Goal: Answer question/provide support: Participate in discussion

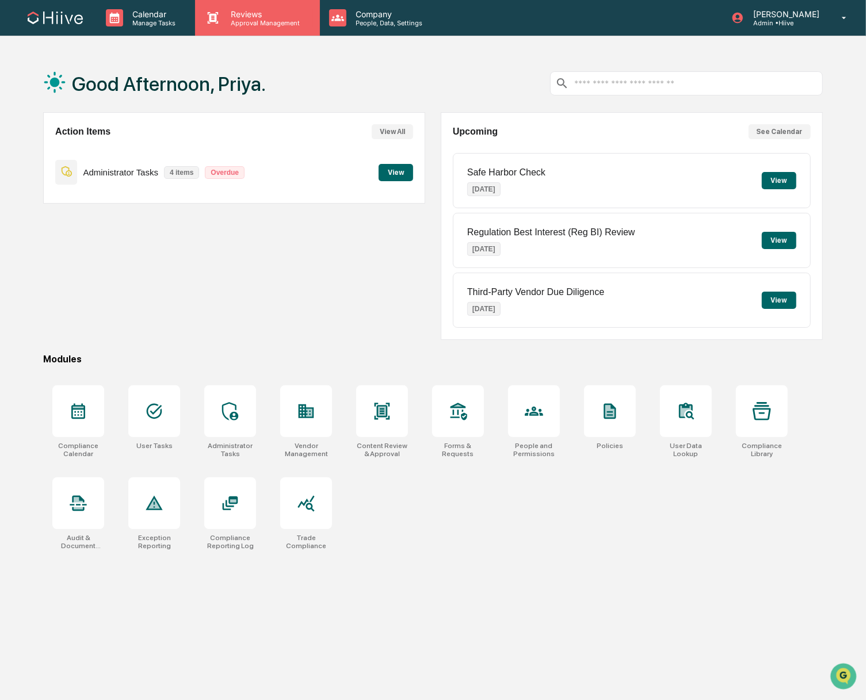
click at [246, 13] on p "Reviews" at bounding box center [264, 14] width 84 height 10
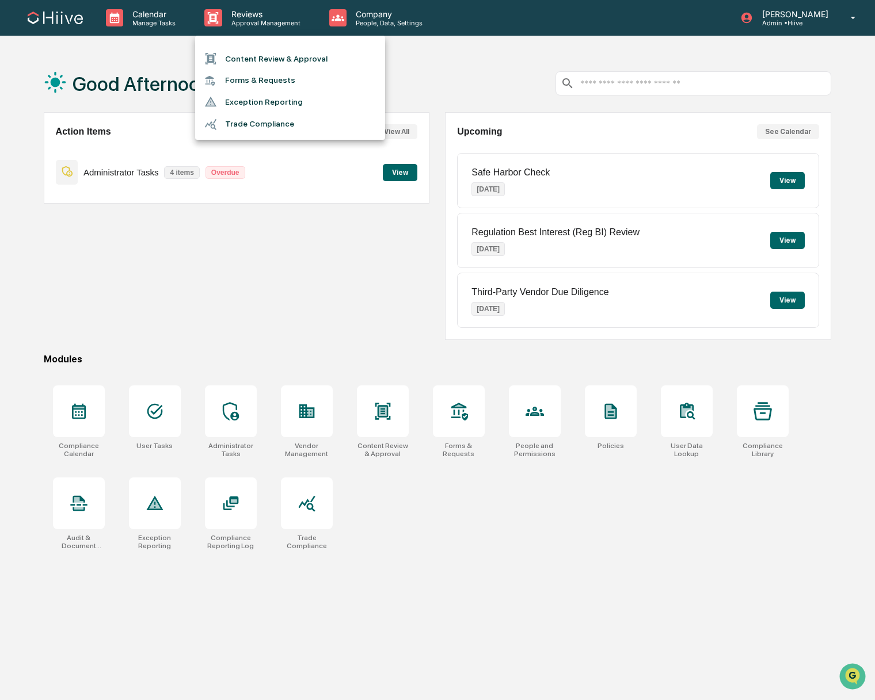
click at [254, 79] on li "Forms & Requests" at bounding box center [290, 80] width 190 height 21
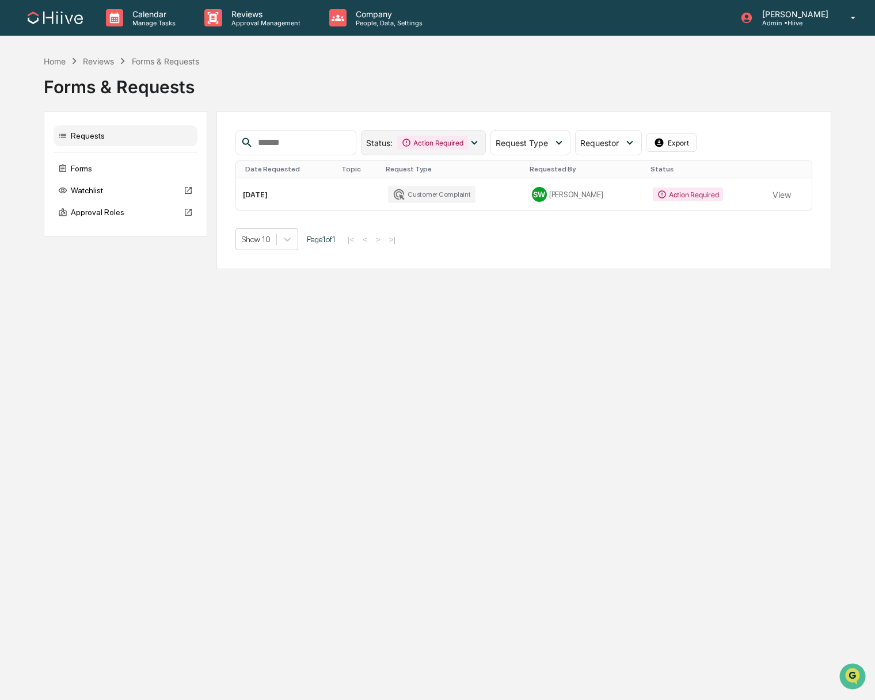
click at [415, 141] on div "Action Required" at bounding box center [432, 143] width 70 height 14
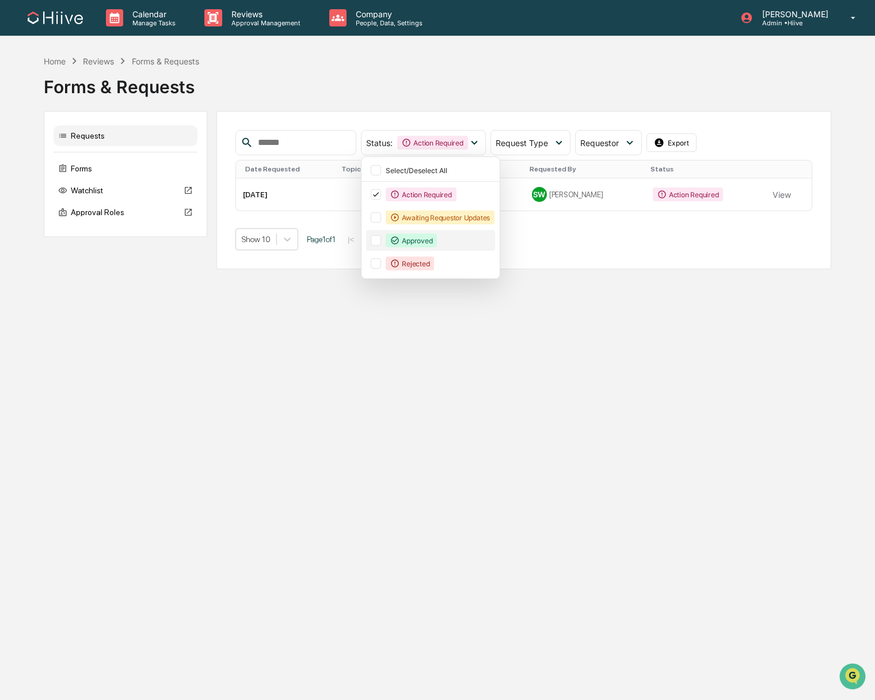
click at [417, 242] on div "Approved" at bounding box center [410, 241] width 51 height 14
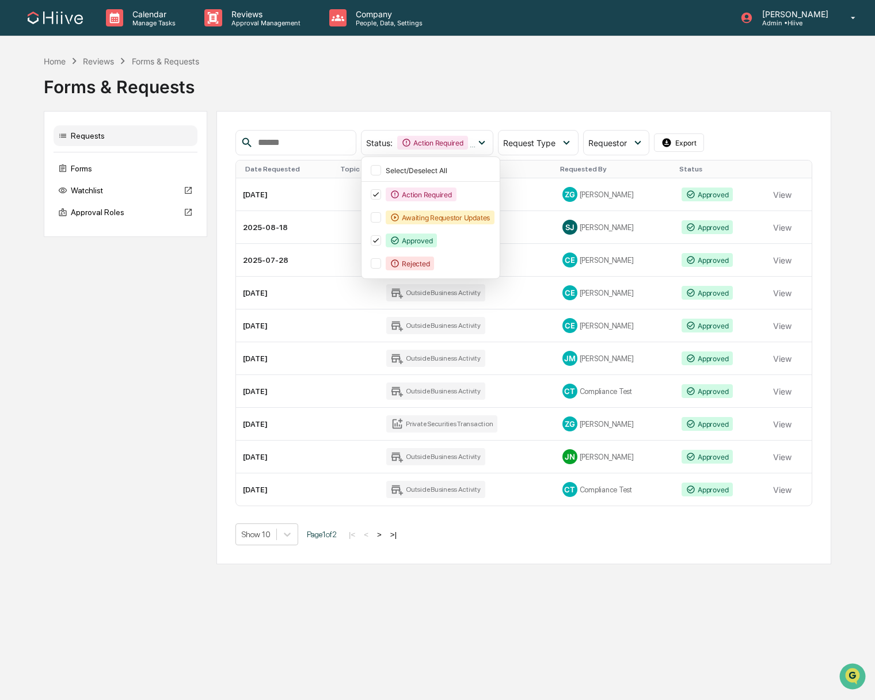
click at [162, 480] on div "Requests Forms Watchlist Approval Roles Status : Action Required Approved Selec…" at bounding box center [437, 337] width 787 height 453
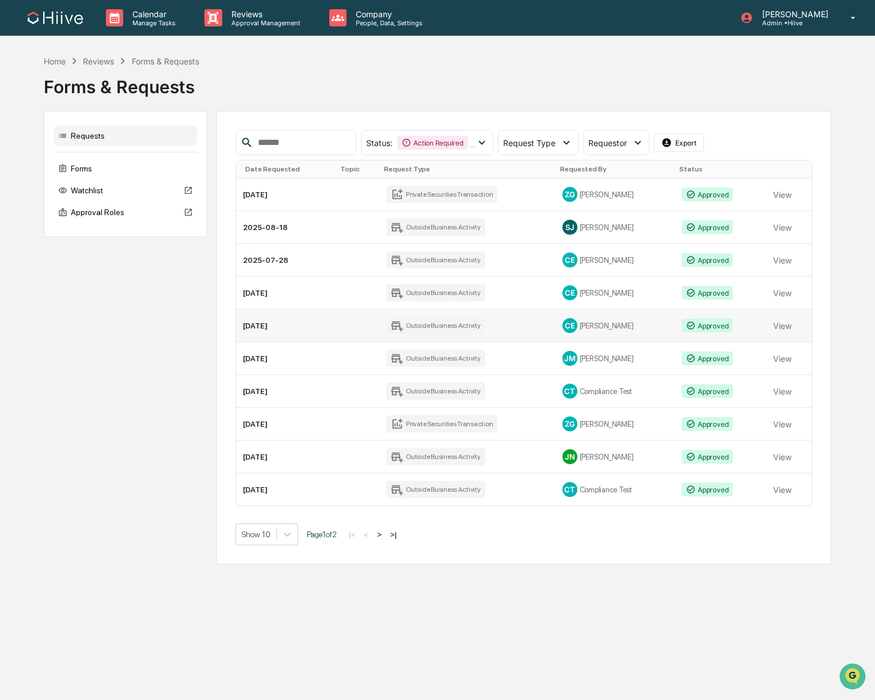
click at [280, 328] on td "[DATE]" at bounding box center [286, 326] width 100 height 33
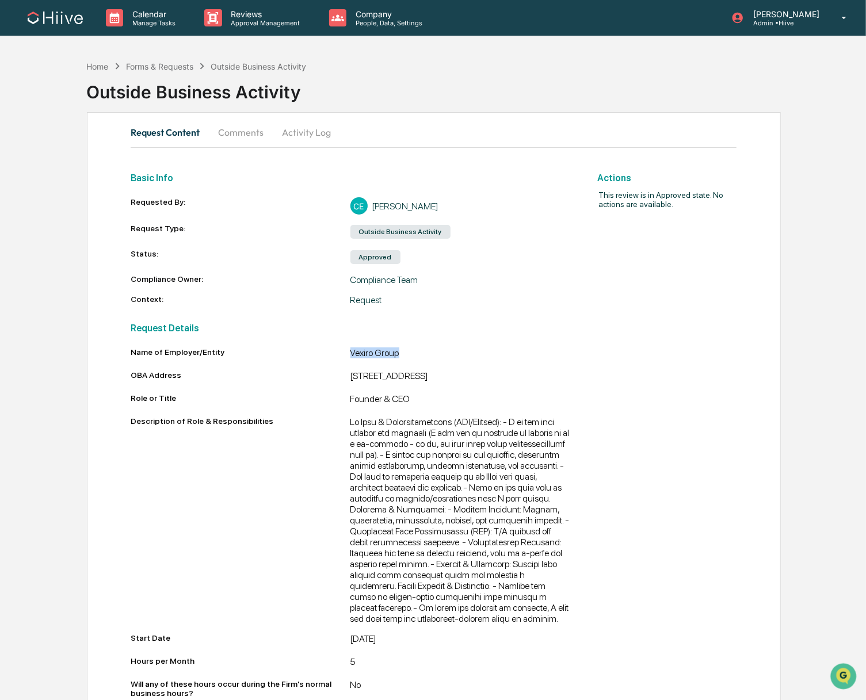
drag, startPoint x: 403, startPoint y: 349, endPoint x: 348, endPoint y: 351, distance: 55.3
click at [350, 351] on div "Vexiro Group" at bounding box center [460, 355] width 220 height 14
copy div "Vexiro Group"
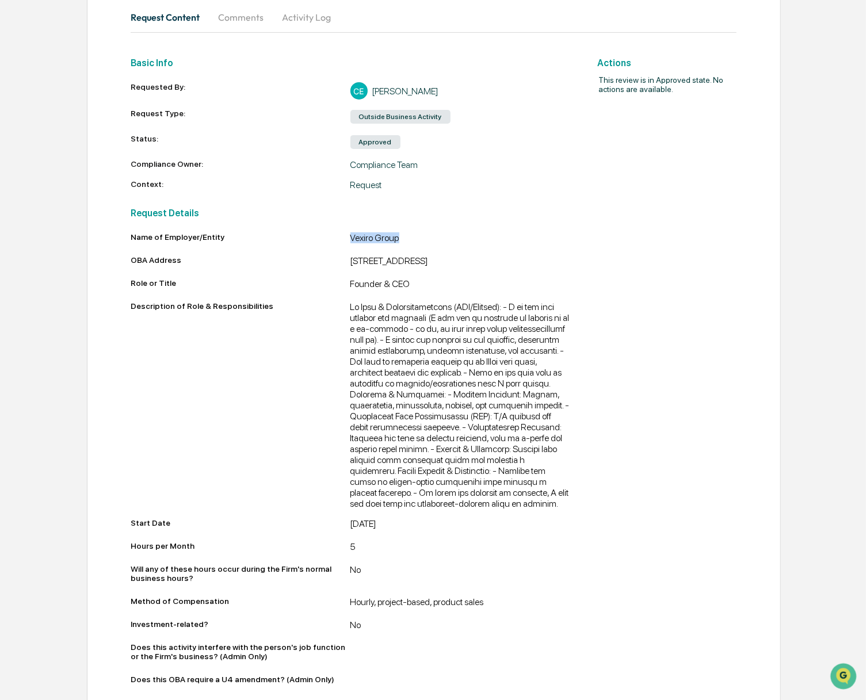
scroll to position [117, 0]
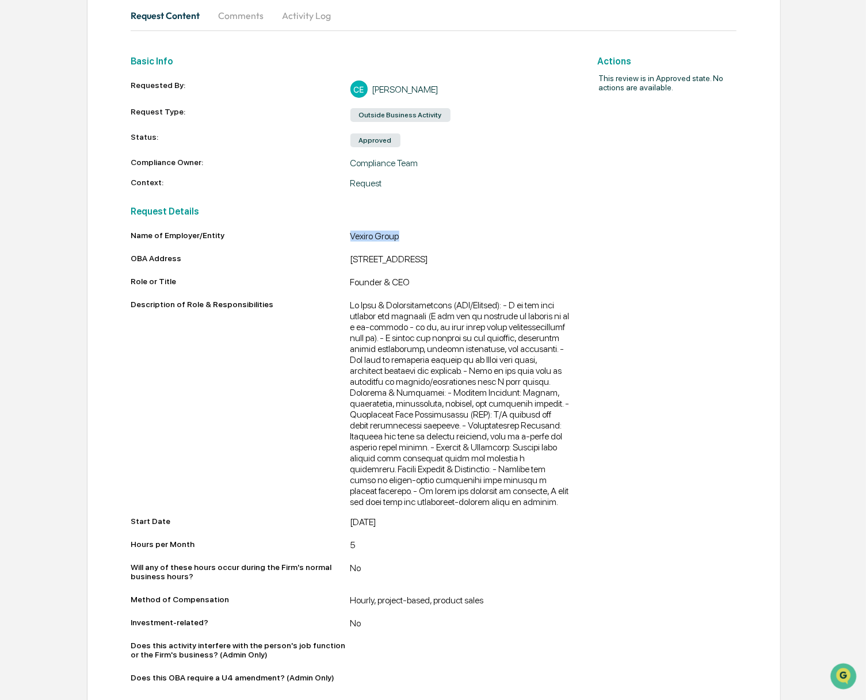
drag, startPoint x: 388, startPoint y: 269, endPoint x: 346, endPoint y: 255, distance: 44.0
click at [346, 255] on div "OBA Address [STREET_ADDRESS]" at bounding box center [351, 261] width 440 height 14
copy div "[STREET_ADDRESS]"
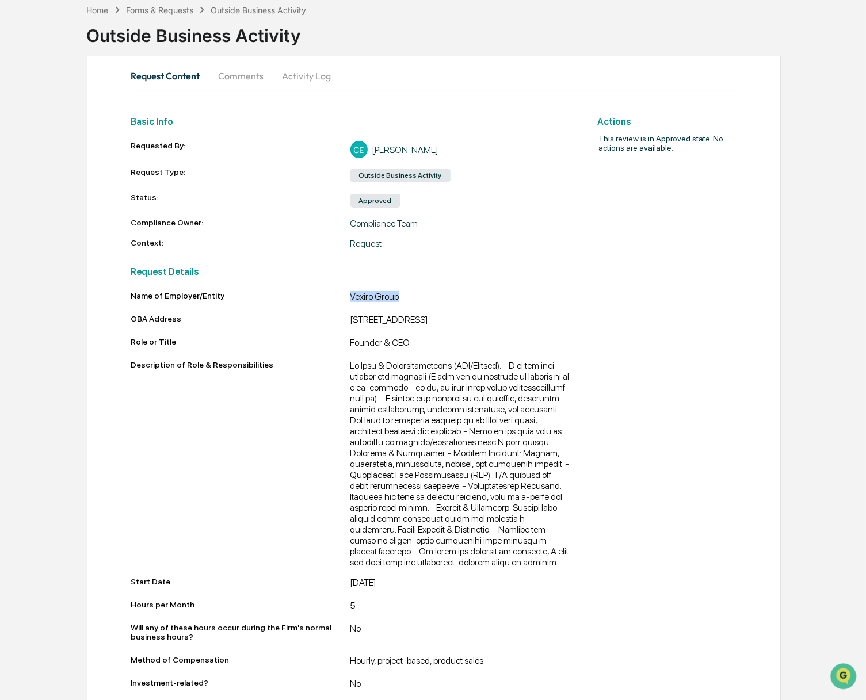
scroll to position [0, 0]
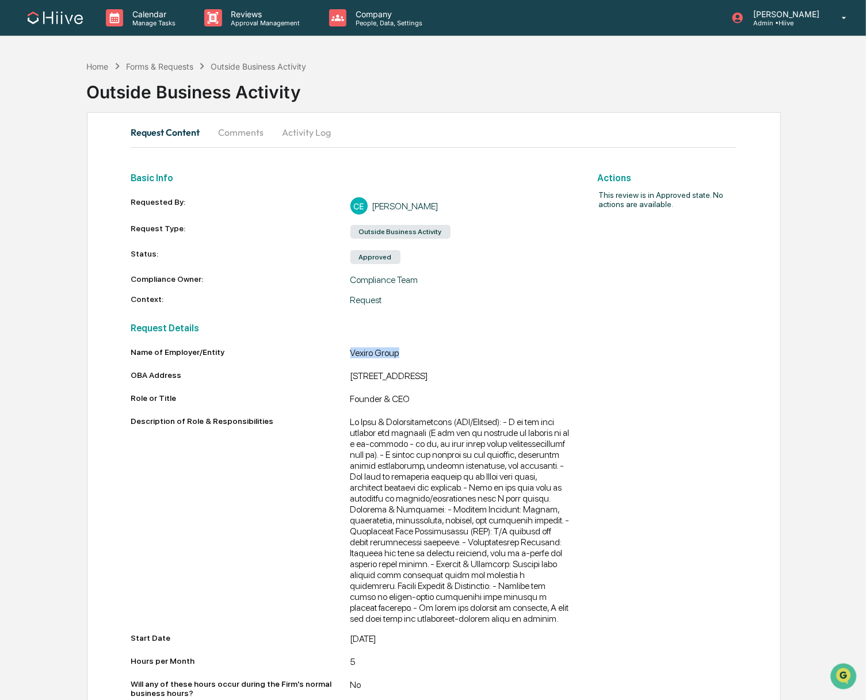
click at [253, 136] on button "Comments" at bounding box center [241, 133] width 64 height 28
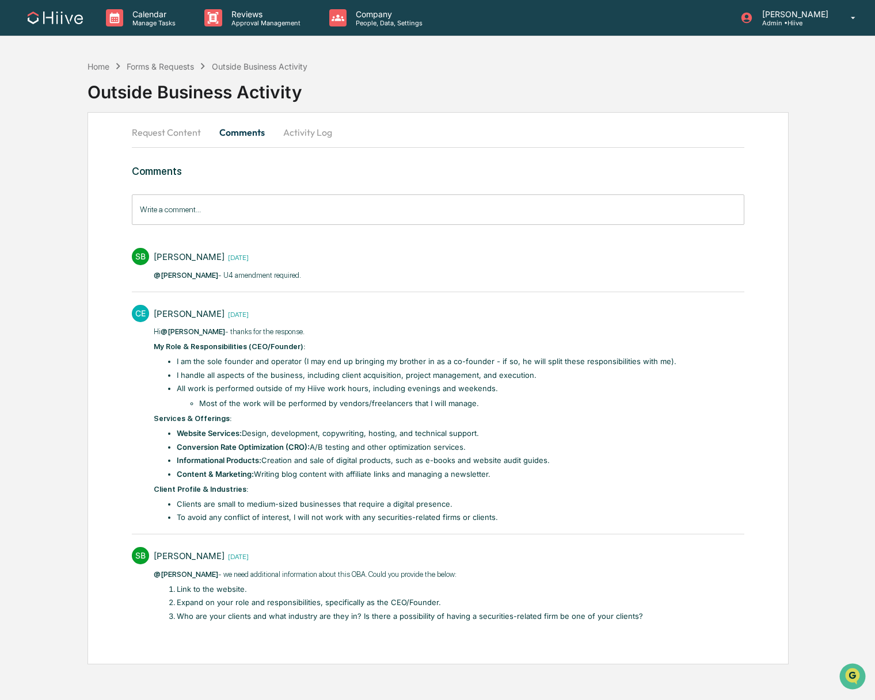
click at [161, 139] on button "Request Content" at bounding box center [171, 133] width 78 height 28
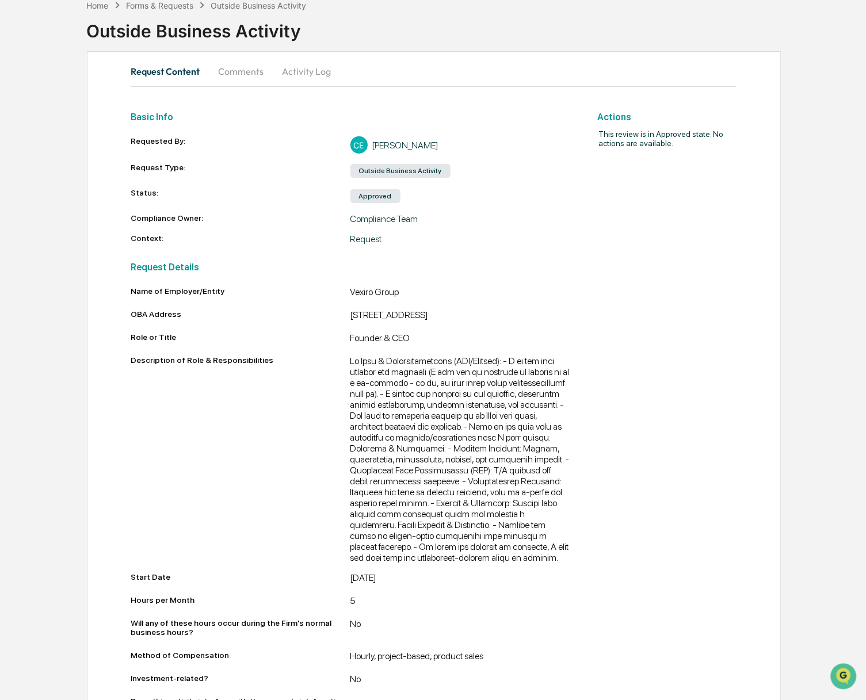
scroll to position [152, 0]
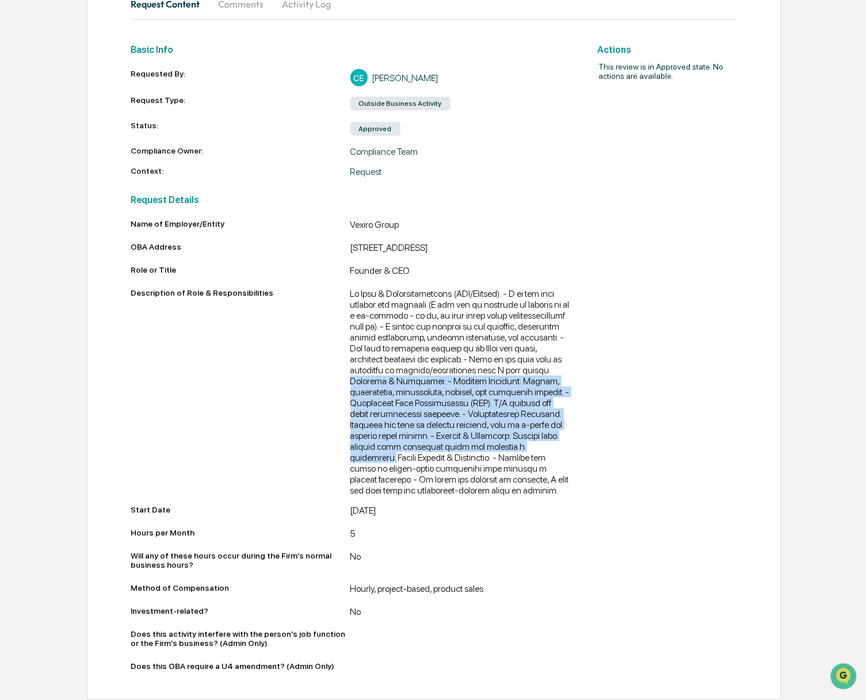
drag, startPoint x: 521, startPoint y: 362, endPoint x: 532, endPoint y: 447, distance: 85.4
click at [532, 447] on div at bounding box center [460, 392] width 220 height 208
copy div "Services & Offerings: - Website Services: Design, development, copywriting, hos…"
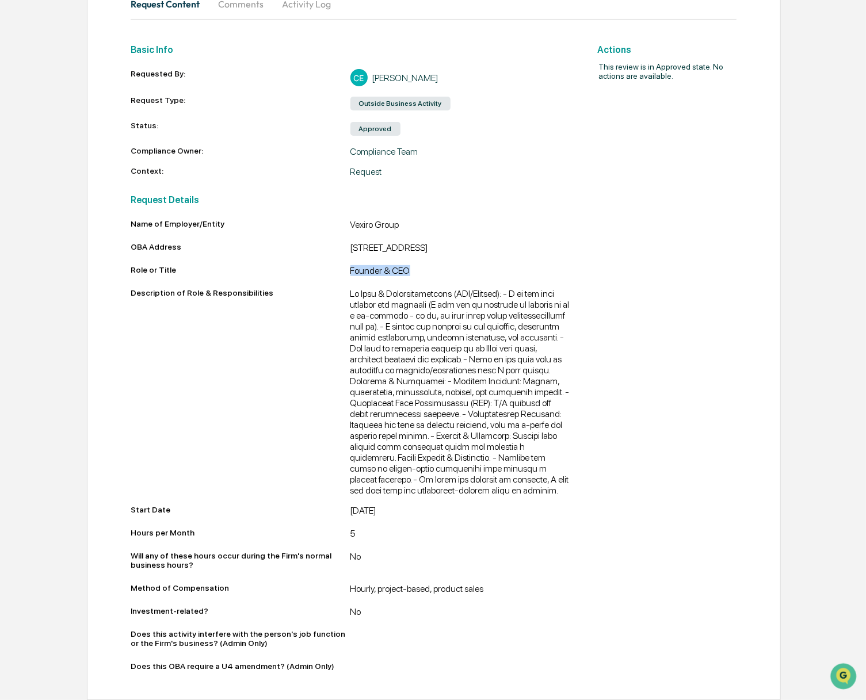
drag, startPoint x: 411, startPoint y: 252, endPoint x: 340, endPoint y: 255, distance: 71.4
click at [340, 265] on div "Role or Title Founder & CEO" at bounding box center [351, 272] width 440 height 14
copy div "Founder & CEO"
drag, startPoint x: 373, startPoint y: 511, endPoint x: 347, endPoint y: 511, distance: 26.5
click at [350, 511] on div "[DATE]" at bounding box center [460, 512] width 220 height 14
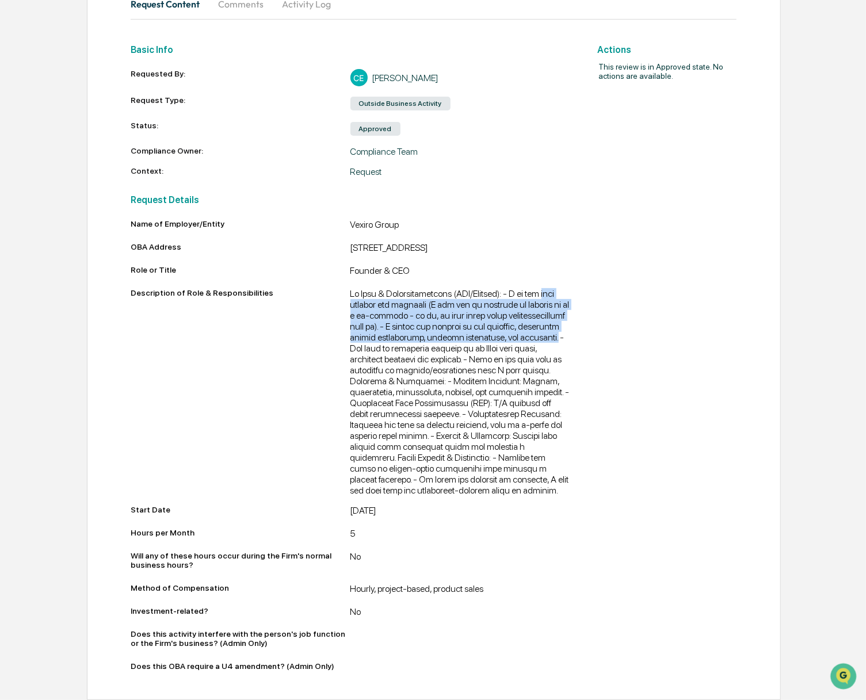
drag, startPoint x: 348, startPoint y: 289, endPoint x: 467, endPoint y: 327, distance: 124.5
click at [467, 327] on div at bounding box center [460, 392] width 220 height 208
copy div "sole founder and operator (I may end up bringing my brother in as a co-founder …"
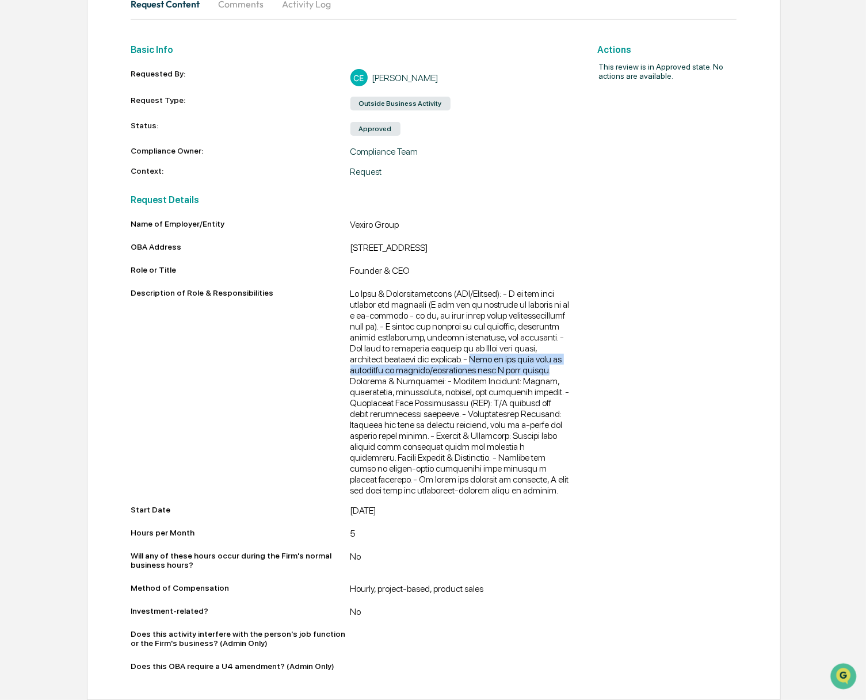
drag, startPoint x: 421, startPoint y: 352, endPoint x: 516, endPoint y: 362, distance: 96.1
click at [516, 362] on div at bounding box center [460, 392] width 220 height 208
copy div "Most of the work will be performed by vendors/freelancers that I will manage"
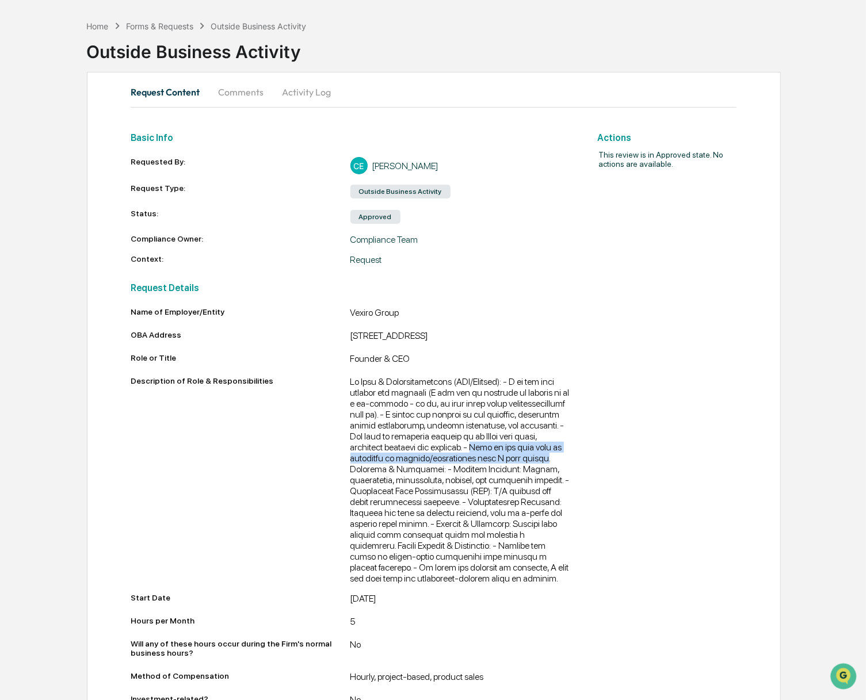
scroll to position [0, 0]
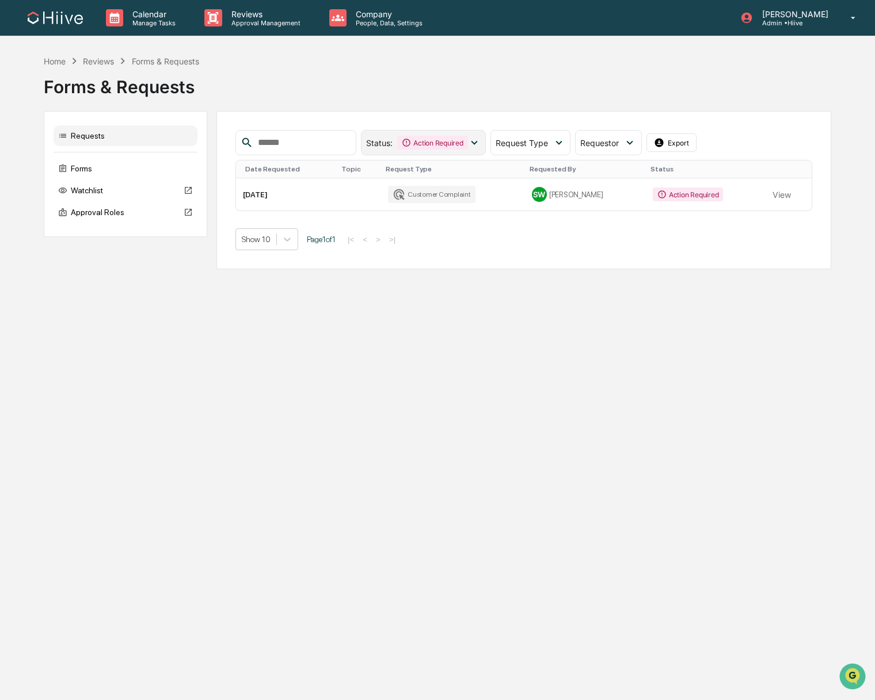
click at [422, 146] on div "Action Required" at bounding box center [432, 143] width 70 height 14
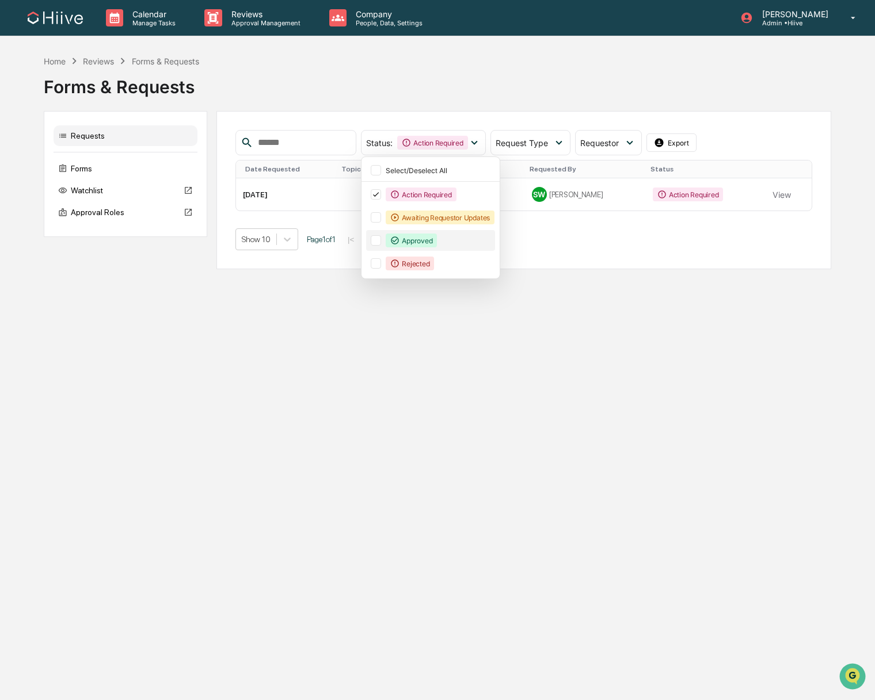
click at [420, 244] on div "Approved" at bounding box center [410, 241] width 51 height 14
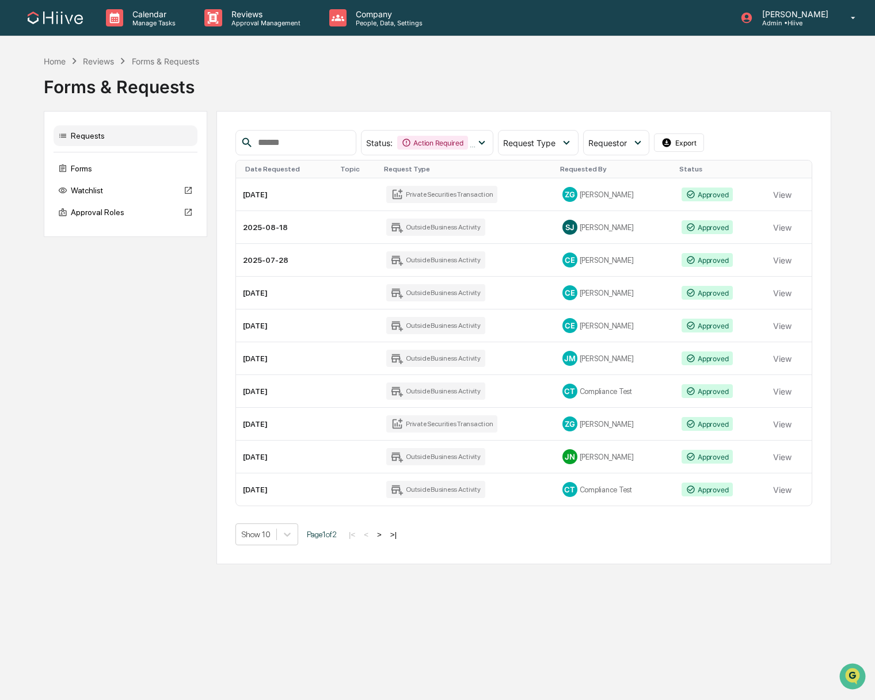
click at [416, 611] on div "Calendar Manage Tasks Reviews Approval Management Company People, Data, Setting…" at bounding box center [437, 350] width 875 height 700
click at [399, 328] on icon at bounding box center [401, 329] width 4 height 4
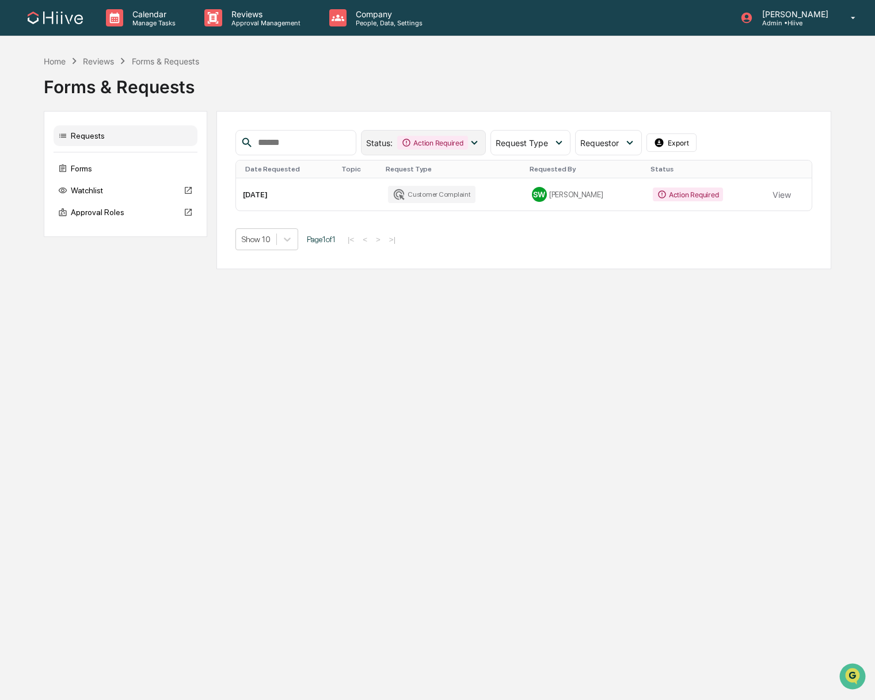
click at [414, 143] on div "Action Required" at bounding box center [432, 143] width 70 height 14
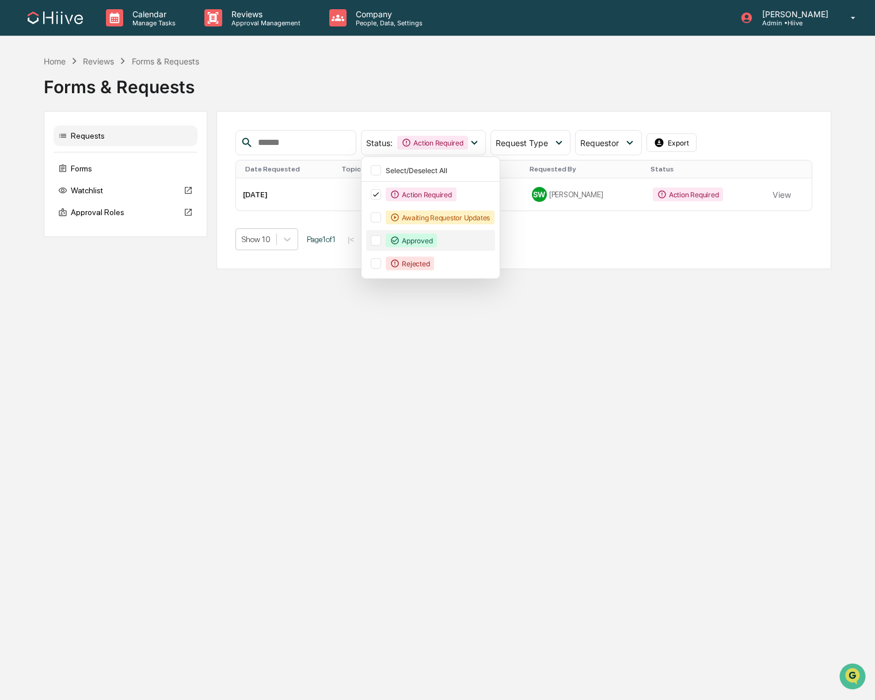
click at [421, 246] on div "Approved" at bounding box center [410, 241] width 51 height 14
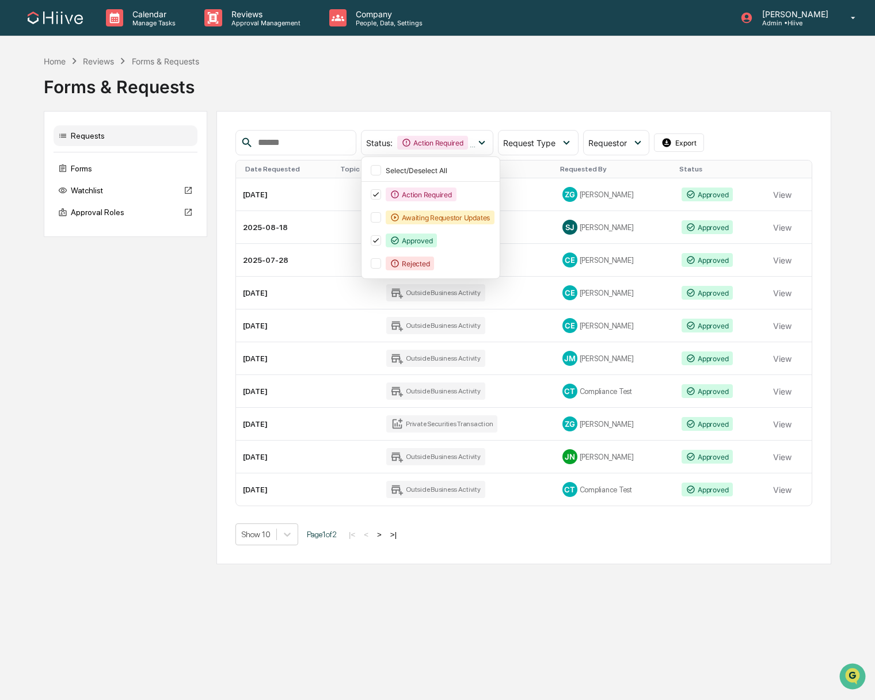
click at [306, 625] on div "Calendar Manage Tasks Reviews Approval Management Company People, Data, Setting…" at bounding box center [437, 350] width 875 height 700
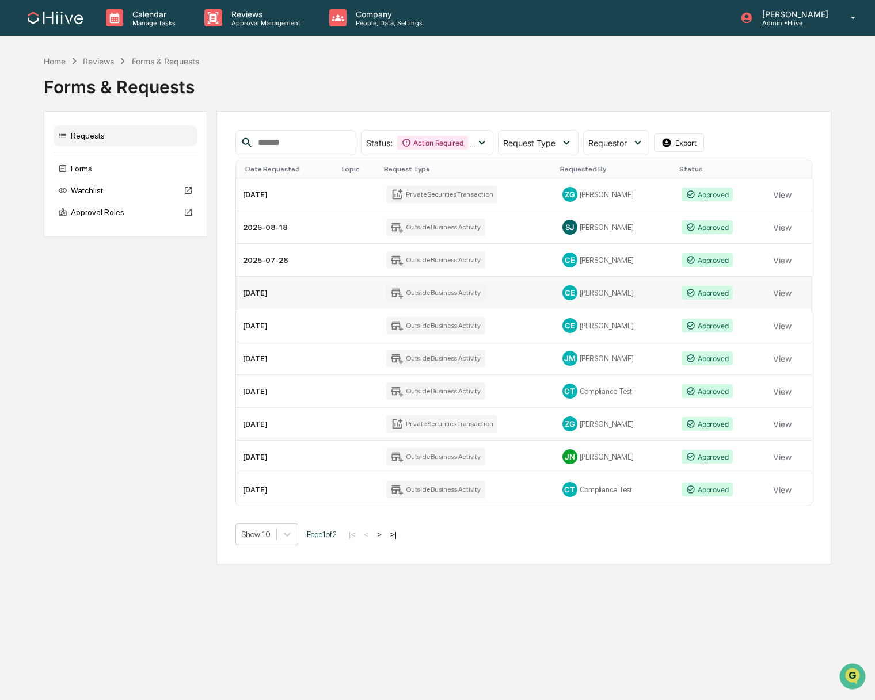
click at [426, 291] on div "Outside Business Activity" at bounding box center [435, 292] width 99 height 17
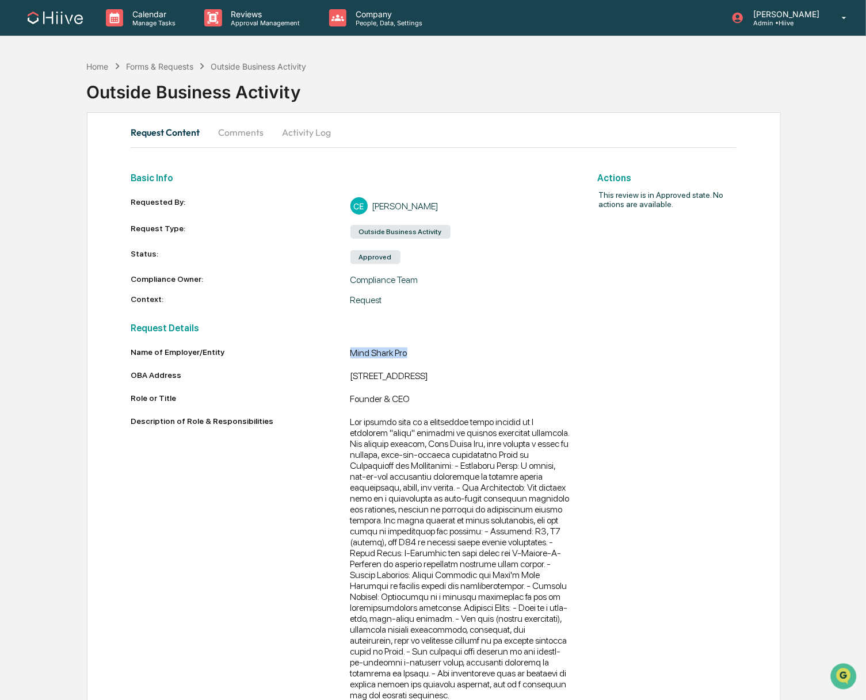
drag, startPoint x: 421, startPoint y: 350, endPoint x: 348, endPoint y: 352, distance: 73.7
click at [350, 352] on div "Mind Shark Pro" at bounding box center [460, 355] width 220 height 14
copy div "Mind Shark Pro"
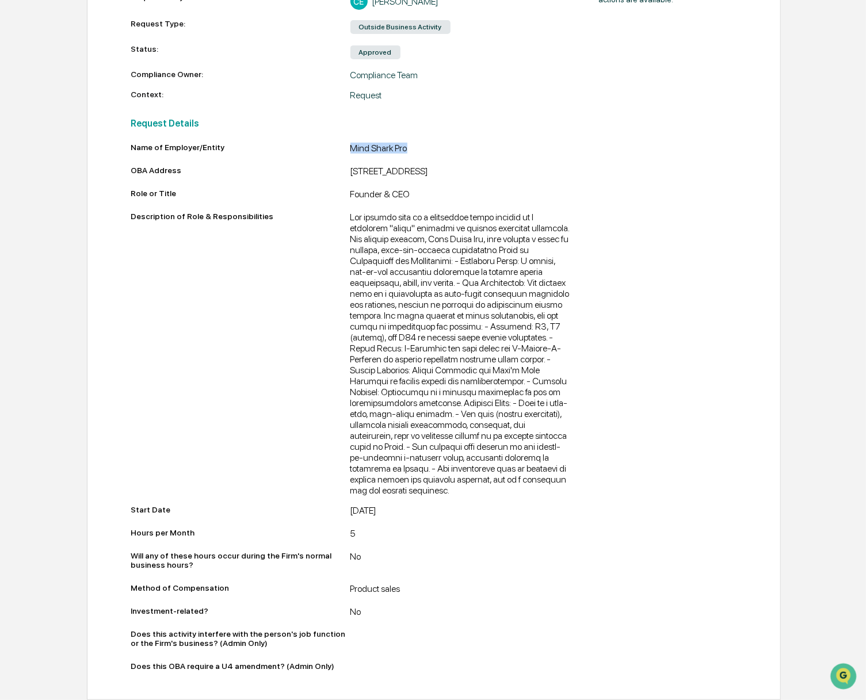
scroll to position [249, 0]
drag, startPoint x: 394, startPoint y: 135, endPoint x: 346, endPoint y: 127, distance: 48.4
click at [346, 166] on div "OBA Address [STREET_ADDRESS]" at bounding box center [351, 173] width 440 height 14
copy div "[STREET_ADDRESS]"
drag, startPoint x: 349, startPoint y: 180, endPoint x: 425, endPoint y: 197, distance: 78.6
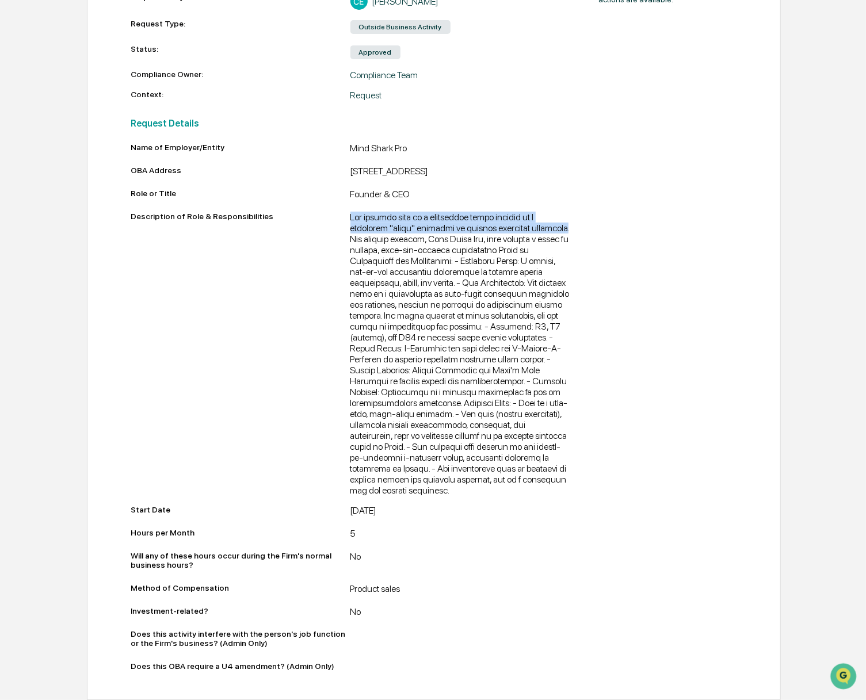
click at [425, 212] on div at bounding box center [460, 354] width 220 height 284
copy div "The company will be a supplement brand focused on a [MEDICAL_DATA] "stack" desi…"
drag, startPoint x: 430, startPoint y: 198, endPoint x: 442, endPoint y: 211, distance: 17.5
click at [442, 212] on div at bounding box center [460, 354] width 220 height 284
click at [526, 485] on div at bounding box center [460, 354] width 220 height 284
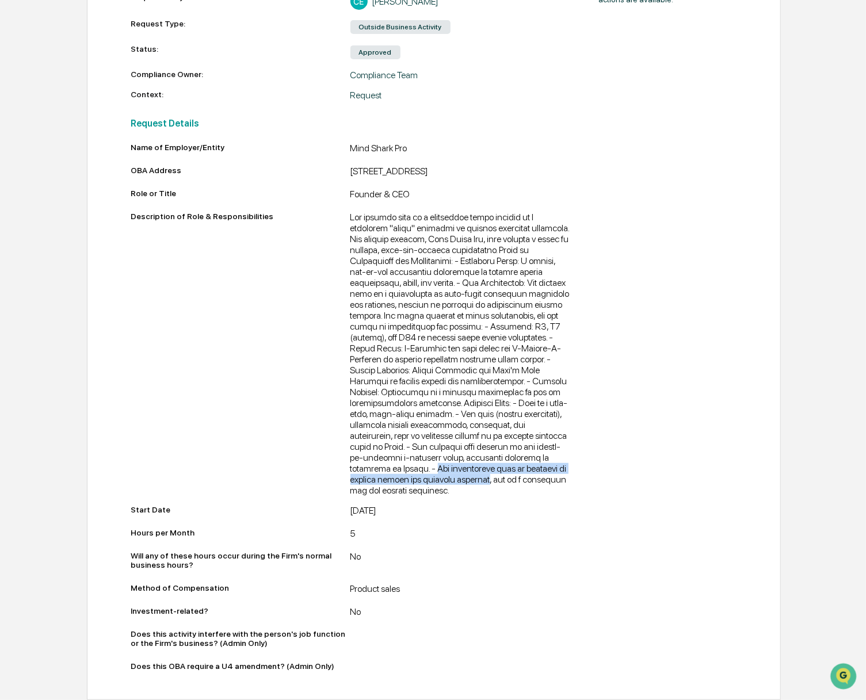
drag, startPoint x: 523, startPoint y: 458, endPoint x: 420, endPoint y: 480, distance: 105.3
click at [420, 480] on div at bounding box center [460, 354] width 220 height 284
click at [511, 465] on div at bounding box center [460, 354] width 220 height 284
drag, startPoint x: 524, startPoint y: 459, endPoint x: 420, endPoint y: 480, distance: 105.6
click at [420, 480] on div at bounding box center [460, 354] width 220 height 284
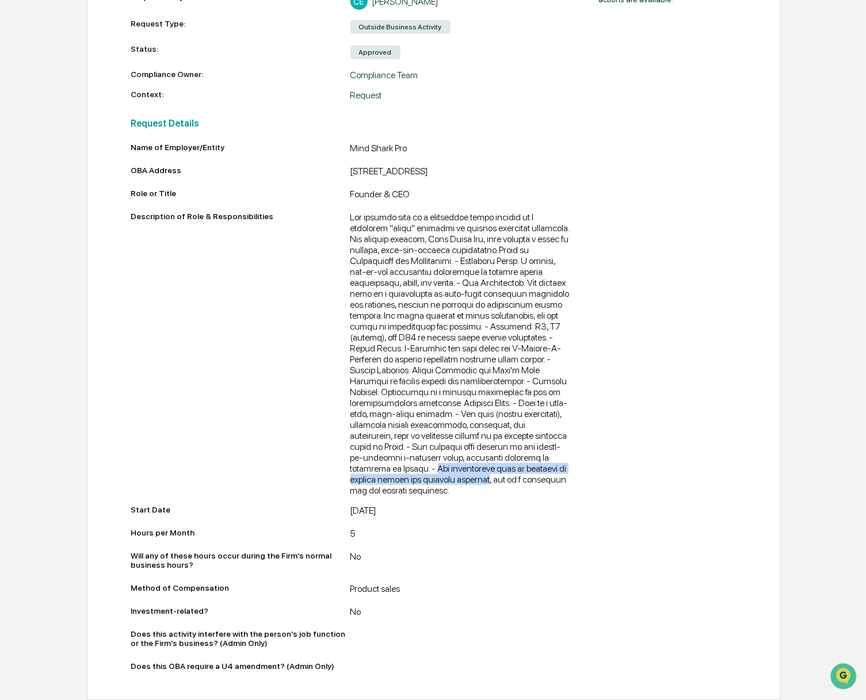
copy div "The supplements will be marketed as general health and wellness products"
drag, startPoint x: 348, startPoint y: 158, endPoint x: 434, endPoint y: 158, distance: 86.3
click at [434, 189] on div "Founder & CEO" at bounding box center [460, 196] width 220 height 14
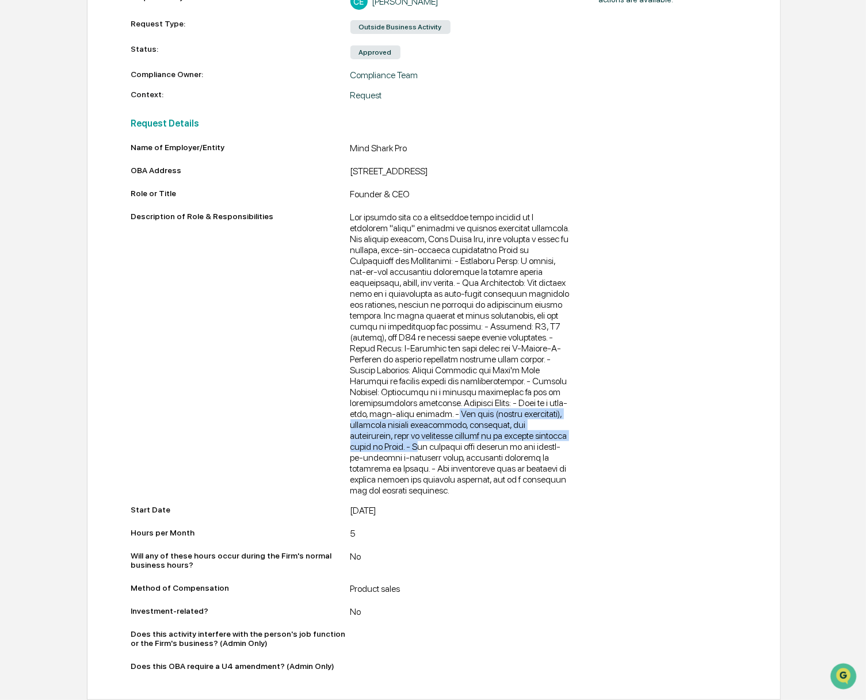
drag, startPoint x: 436, startPoint y: 403, endPoint x: 458, endPoint y: 433, distance: 36.9
click at [458, 433] on div at bounding box center [460, 354] width 220 height 284
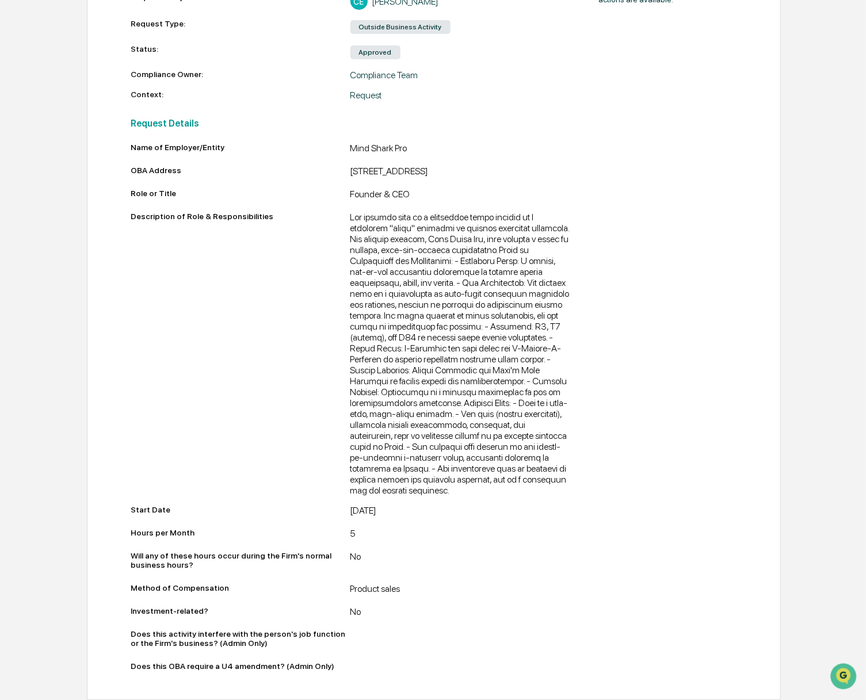
drag, startPoint x: 491, startPoint y: 410, endPoint x: 491, endPoint y: 418, distance: 7.5
click at [491, 418] on div at bounding box center [460, 354] width 220 height 284
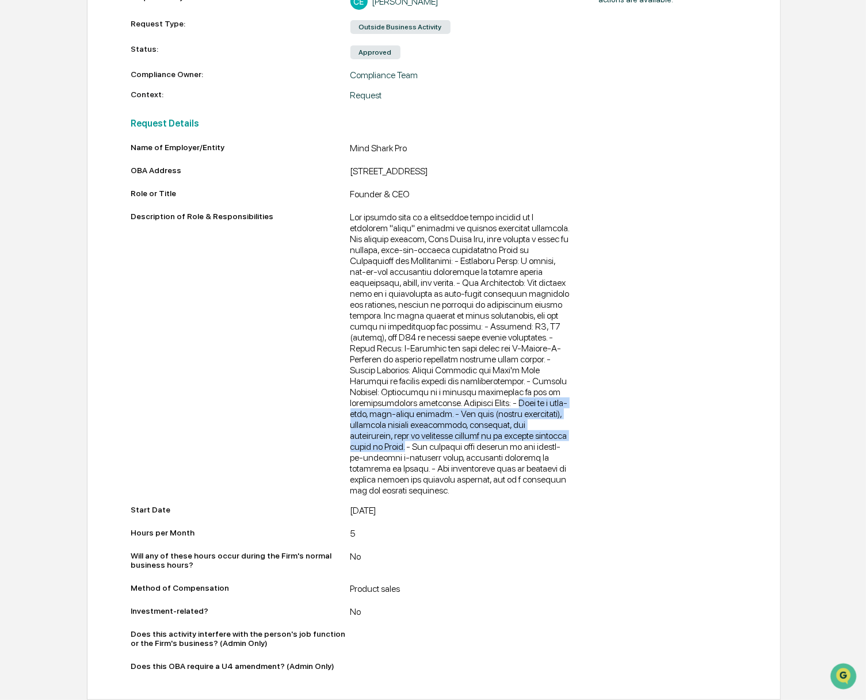
drag, startPoint x: 467, startPoint y: 395, endPoint x: 444, endPoint y: 436, distance: 47.4
click at [444, 436] on div at bounding box center [460, 354] width 220 height 284
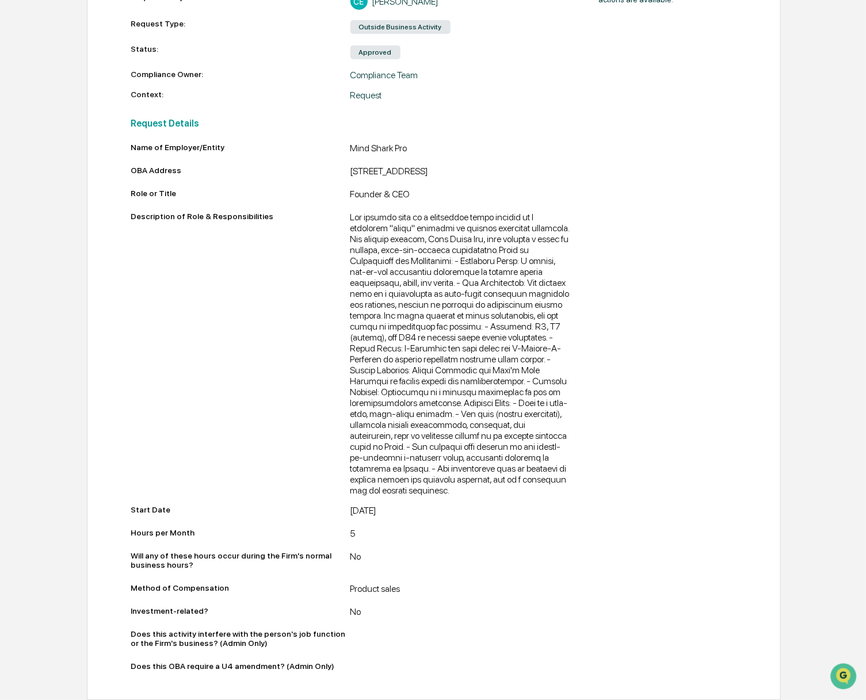
click at [552, 432] on div at bounding box center [460, 354] width 220 height 284
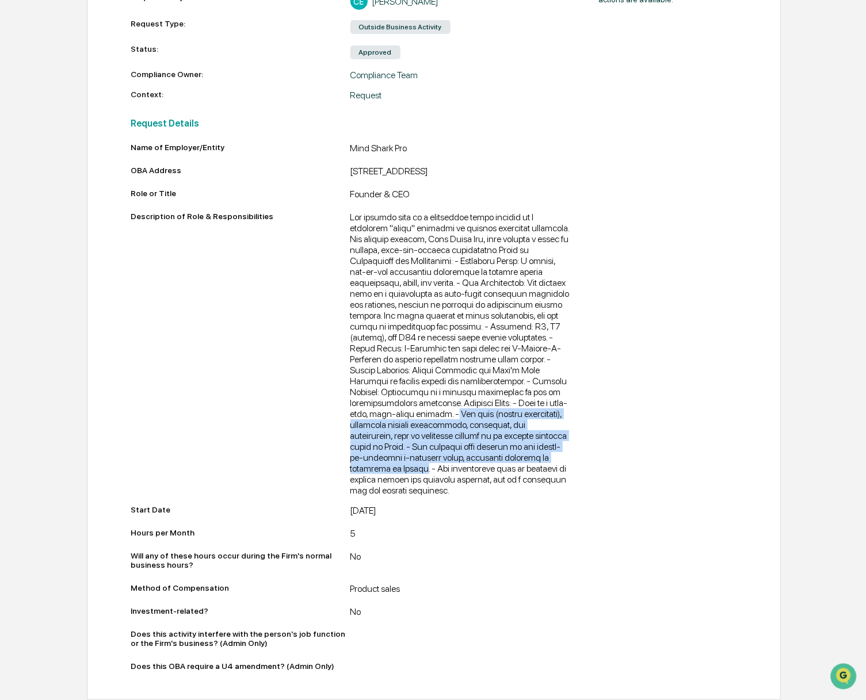
drag, startPoint x: 511, startPoint y: 456, endPoint x: 436, endPoint y: 409, distance: 88.9
click at [436, 409] on div at bounding box center [460, 354] width 220 height 284
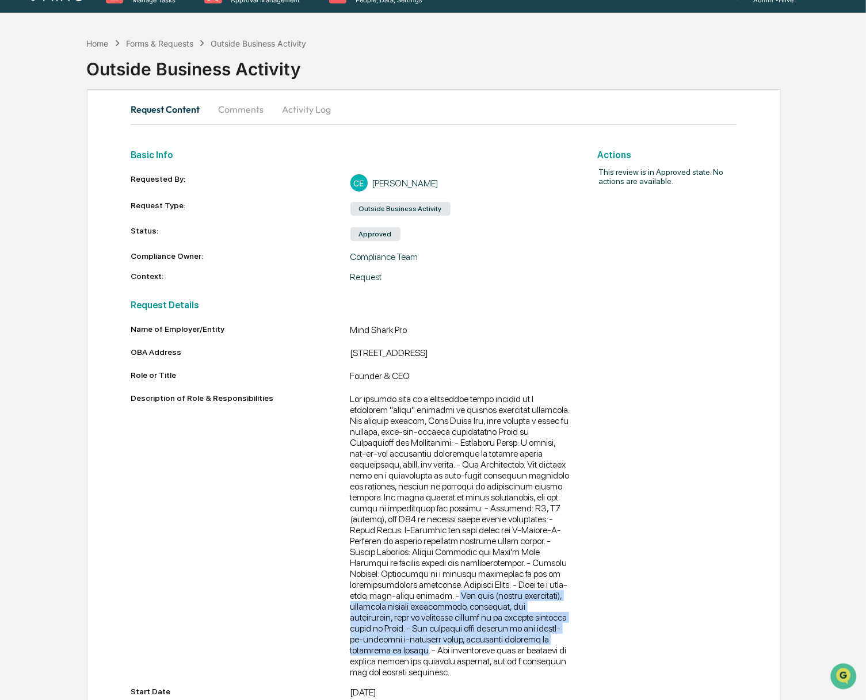
scroll to position [0, 0]
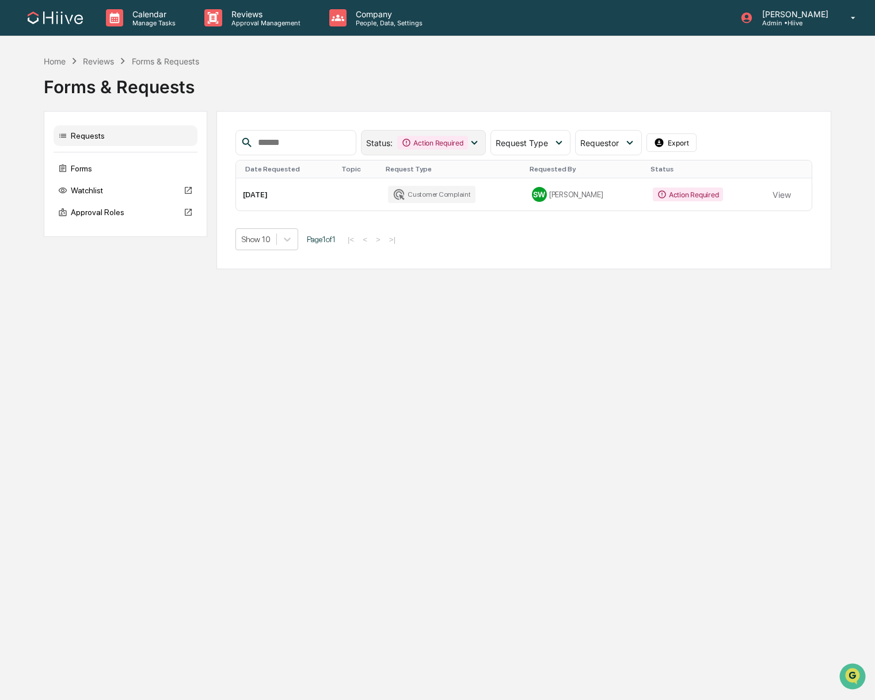
click at [423, 142] on div "Action Required" at bounding box center [432, 143] width 70 height 14
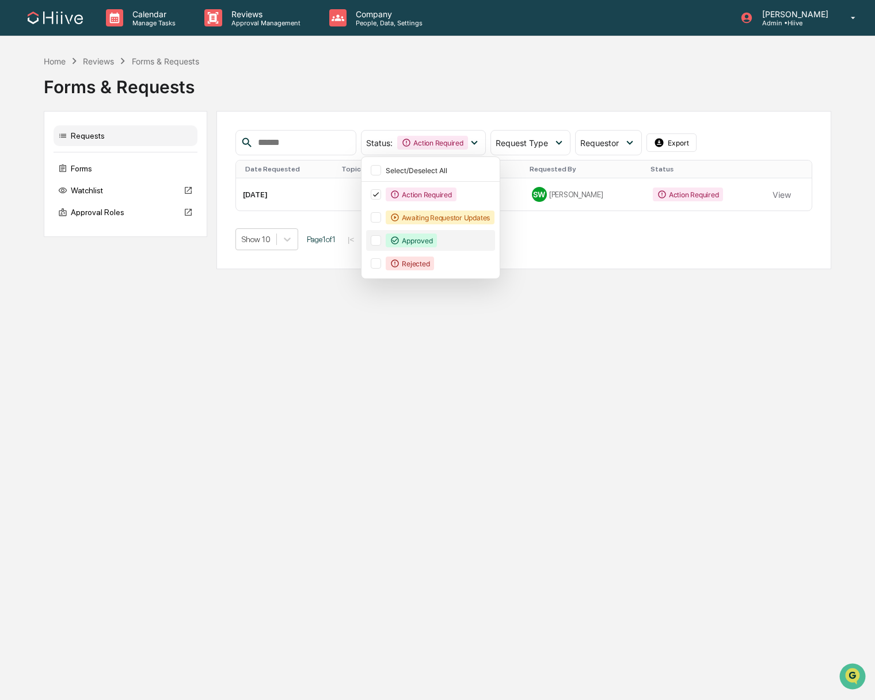
click at [437, 243] on div "Approved" at bounding box center [410, 241] width 51 height 14
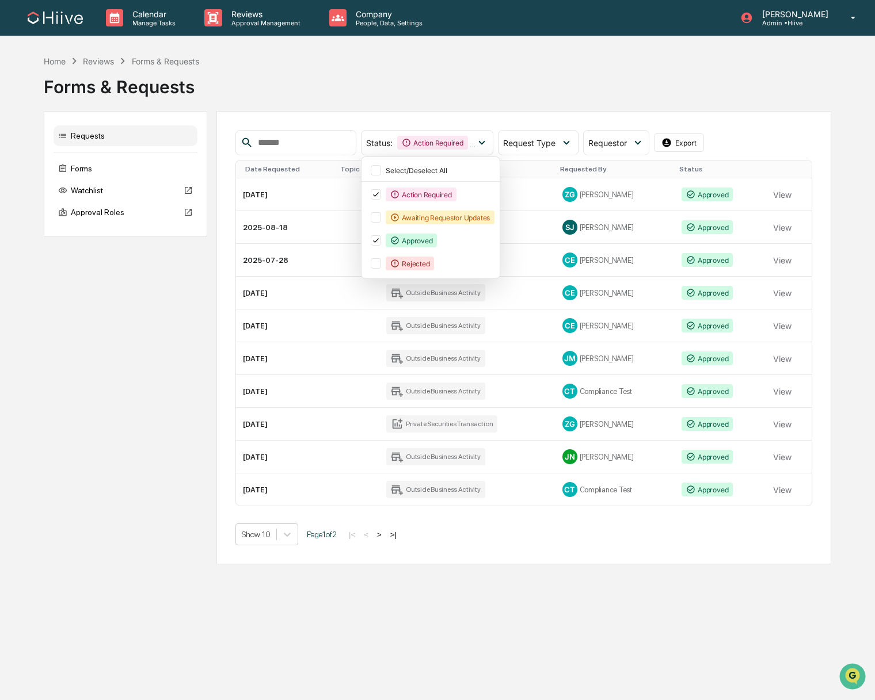
click at [637, 595] on div "Calendar Manage Tasks Reviews Approval Management Company People, Data, Setting…" at bounding box center [437, 350] width 875 height 700
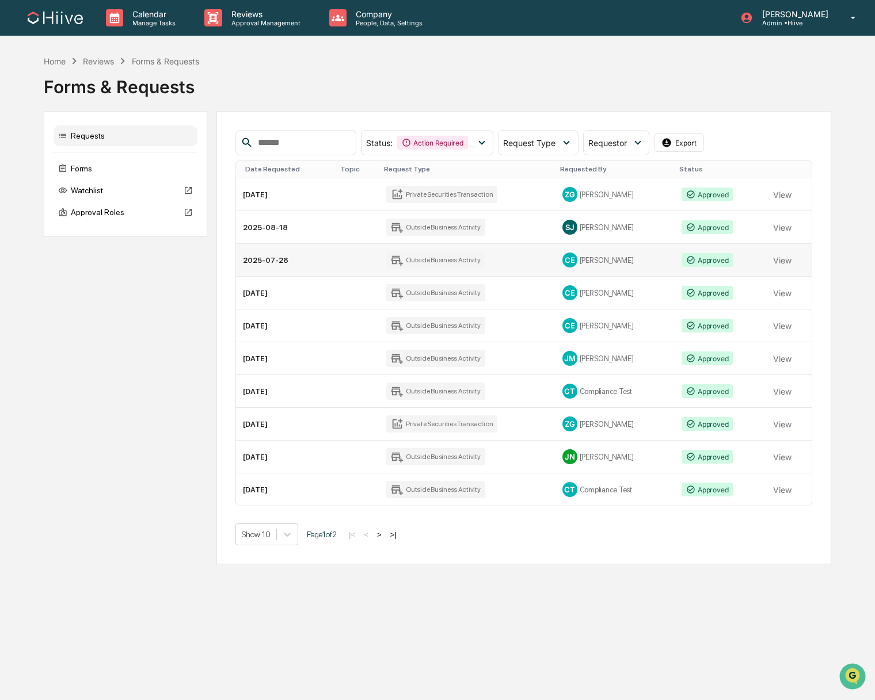
click at [286, 258] on td "2025-07-28" at bounding box center [286, 260] width 100 height 33
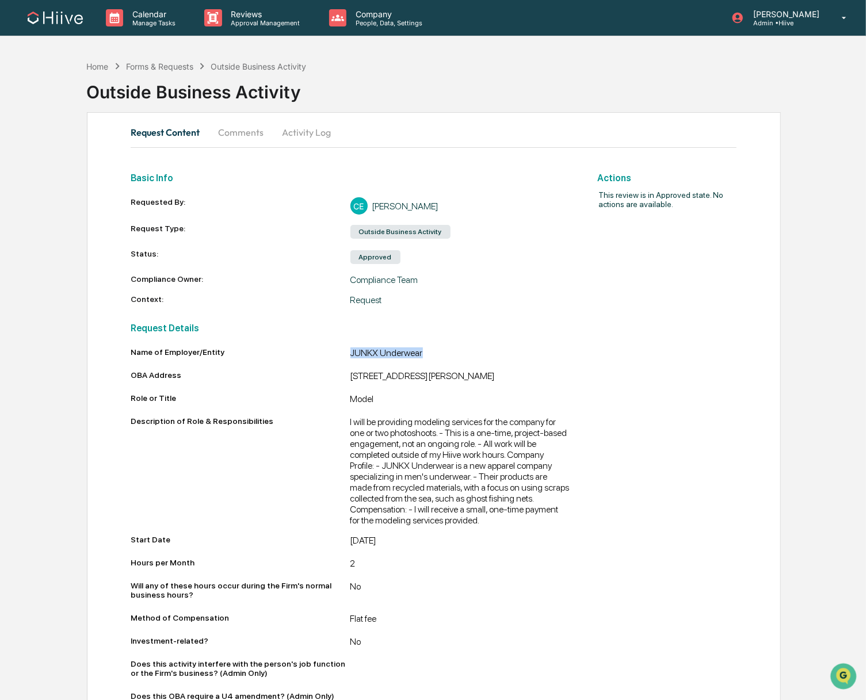
drag, startPoint x: 342, startPoint y: 350, endPoint x: 430, endPoint y: 352, distance: 88.0
click at [430, 352] on div "Name of Employer/Entity JUNKX Underwear" at bounding box center [351, 355] width 440 height 14
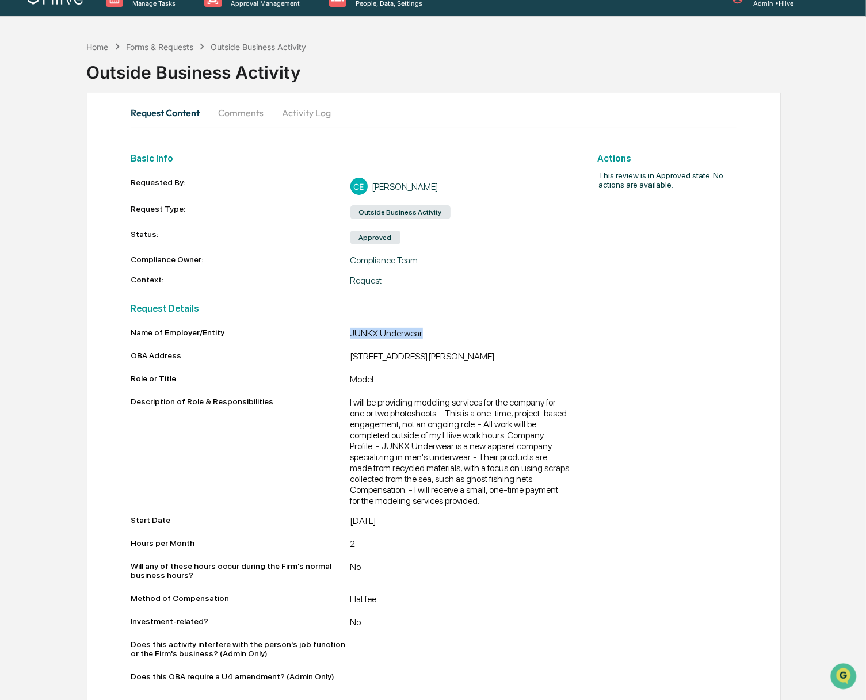
scroll to position [37, 0]
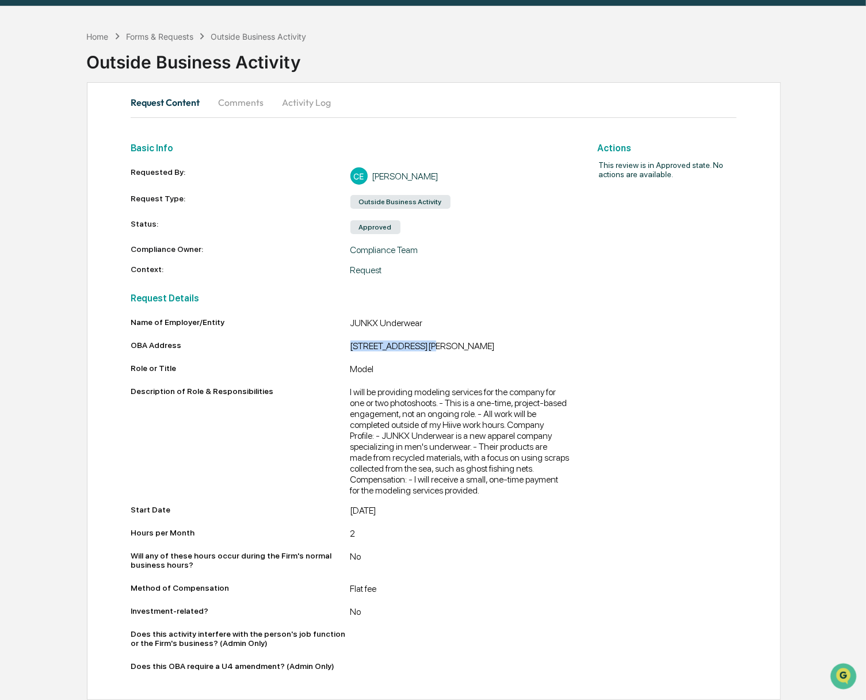
drag, startPoint x: 430, startPoint y: 338, endPoint x: 338, endPoint y: 339, distance: 92.1
click at [338, 341] on div "OBA Address [STREET_ADDRESS][PERSON_NAME]" at bounding box center [351, 348] width 440 height 14
click at [433, 341] on div "[STREET_ADDRESS][PERSON_NAME]" at bounding box center [460, 348] width 220 height 14
drag, startPoint x: 437, startPoint y: 336, endPoint x: 342, endPoint y: 338, distance: 95.0
click at [342, 341] on div "OBA Address [STREET_ADDRESS][PERSON_NAME]" at bounding box center [351, 348] width 440 height 14
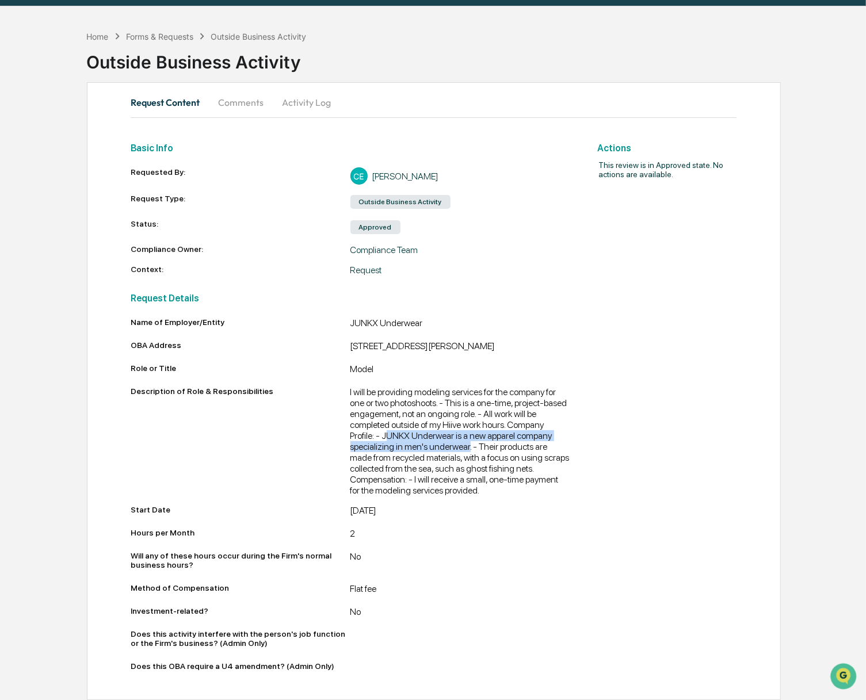
drag, startPoint x: 520, startPoint y: 425, endPoint x: 419, endPoint y: 450, distance: 103.3
click at [419, 450] on div "I will be providing modeling services for the company for one or two photoshoot…" at bounding box center [460, 441] width 220 height 109
drag, startPoint x: 516, startPoint y: 425, endPoint x: 121, endPoint y: 461, distance: 396.3
click at [421, 448] on div "I will be providing modeling services for the company for one or two photoshoot…" at bounding box center [460, 441] width 220 height 109
drag, startPoint x: 346, startPoint y: 359, endPoint x: 375, endPoint y: 360, distance: 28.8
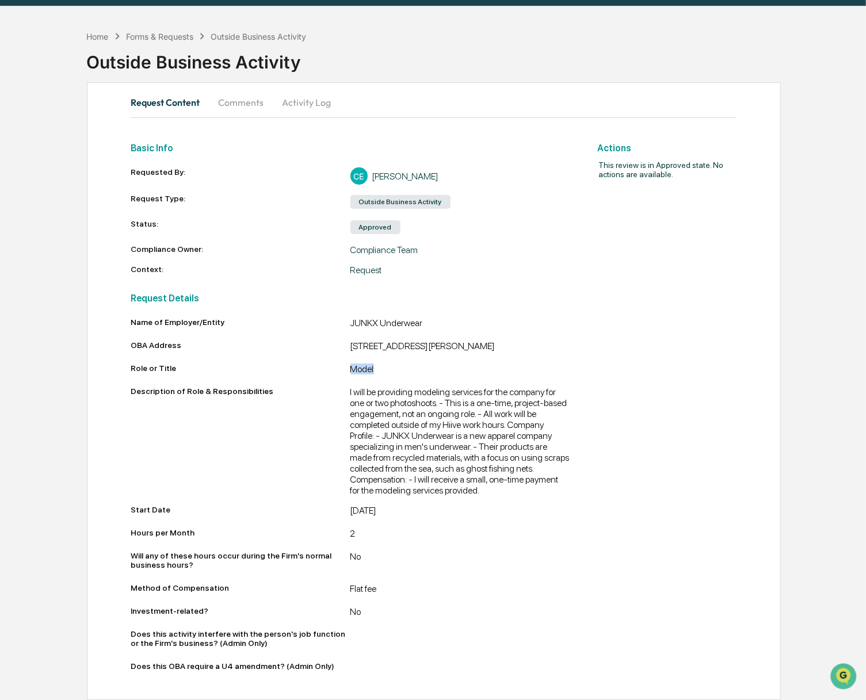
click at [375, 364] on div "Role or Title Model" at bounding box center [351, 371] width 440 height 14
drag, startPoint x: 348, startPoint y: 384, endPoint x: 404, endPoint y: 417, distance: 64.9
click at [404, 417] on div "I will be providing modeling services for the company for one or two photoshoot…" at bounding box center [460, 441] width 220 height 109
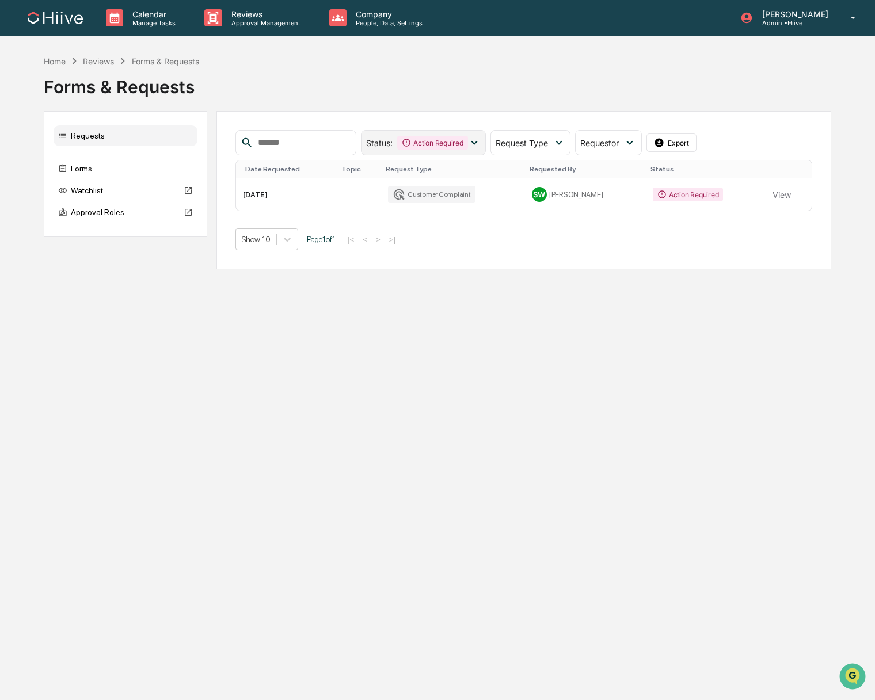
click at [421, 140] on div "Action Required" at bounding box center [432, 143] width 70 height 14
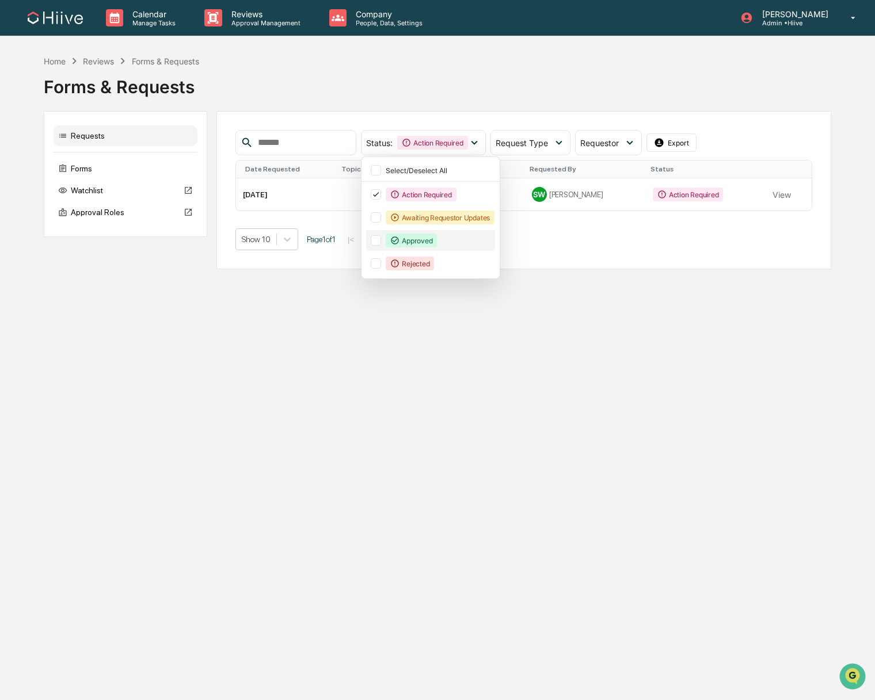
click at [422, 242] on div "Approved" at bounding box center [410, 241] width 51 height 14
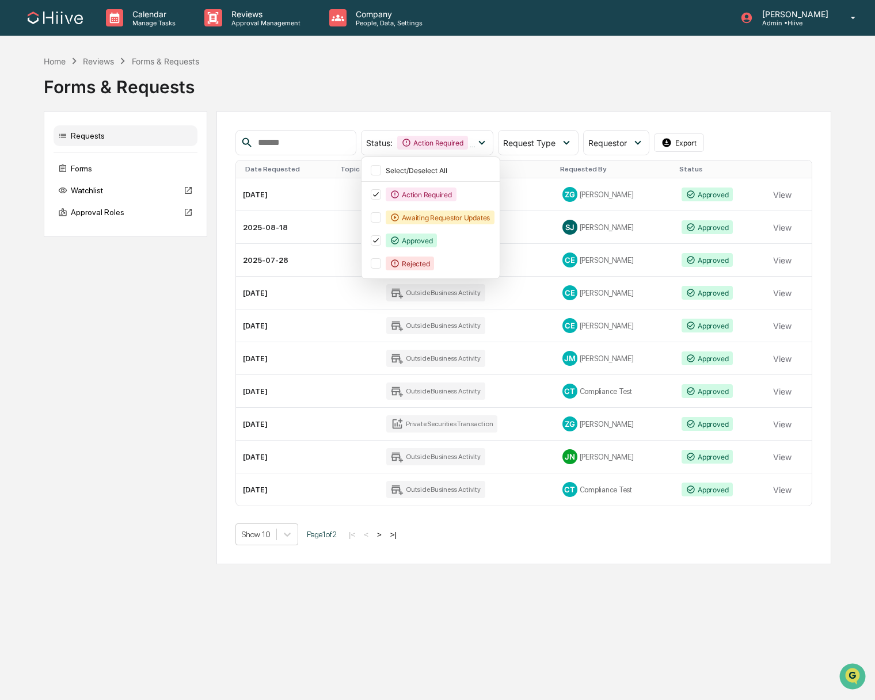
click at [89, 522] on div "Requests Forms Watchlist Approval Roles Status : Action Required Approved Selec…" at bounding box center [437, 337] width 787 height 453
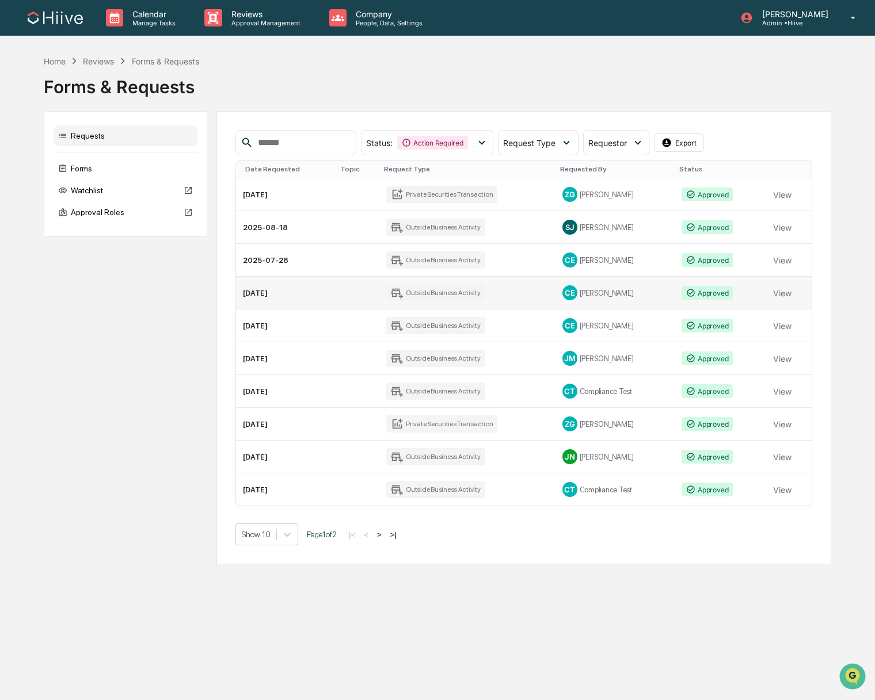
click at [437, 287] on div "Outside Business Activity" at bounding box center [435, 292] width 99 height 17
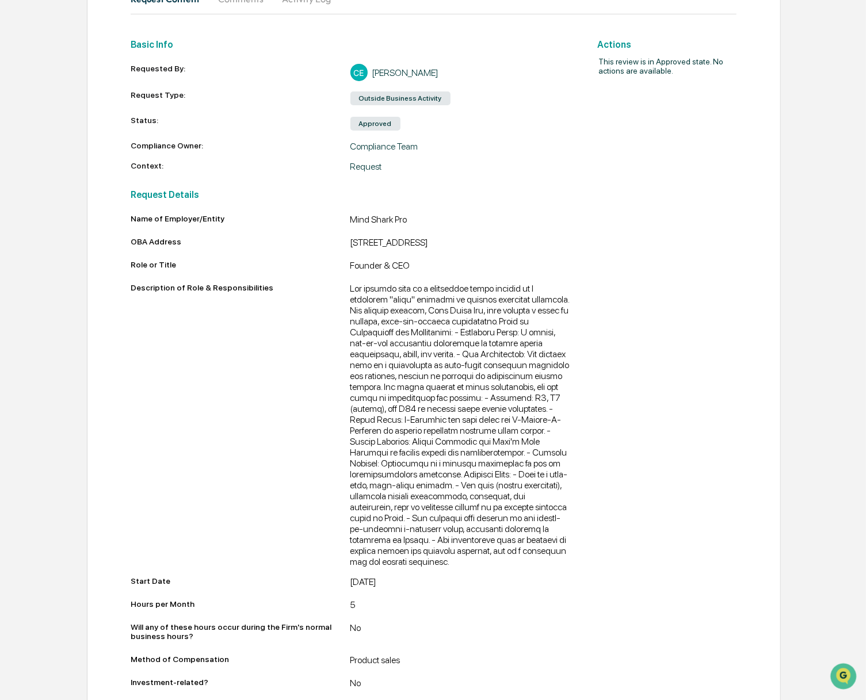
scroll to position [212, 0]
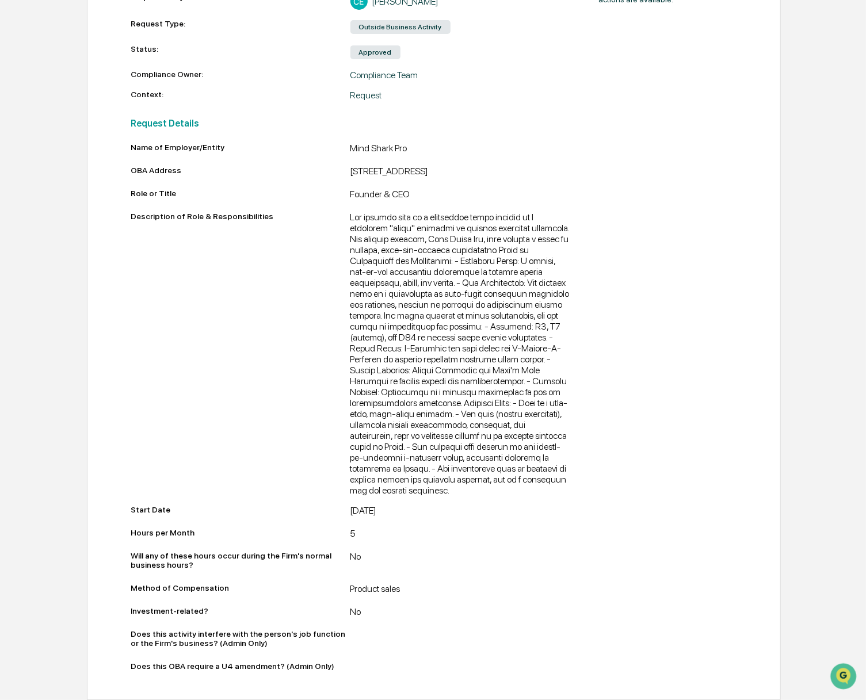
click at [376, 474] on div at bounding box center [460, 354] width 220 height 284
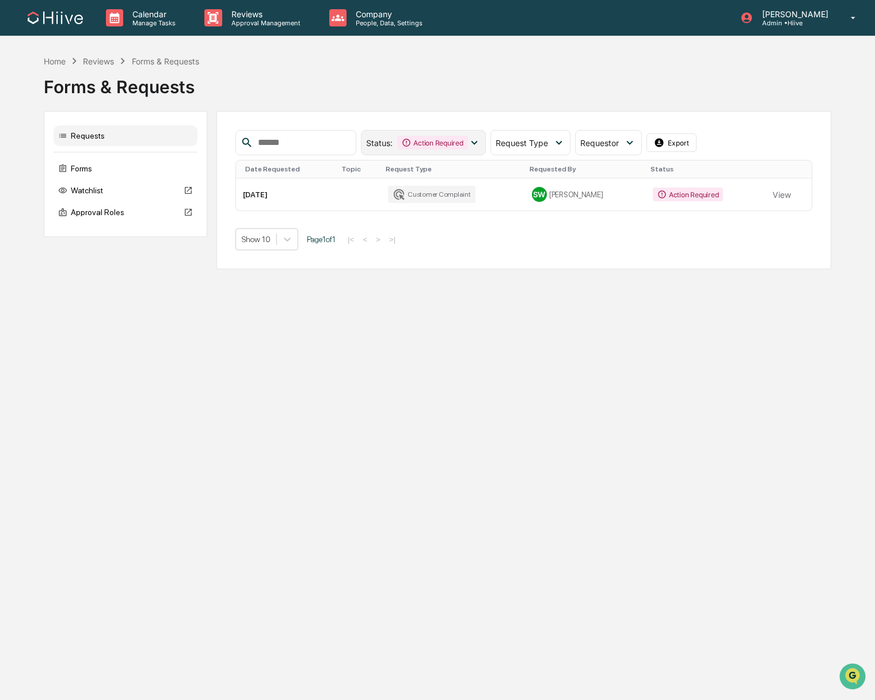
click at [429, 146] on div "Action Required" at bounding box center [432, 143] width 70 height 14
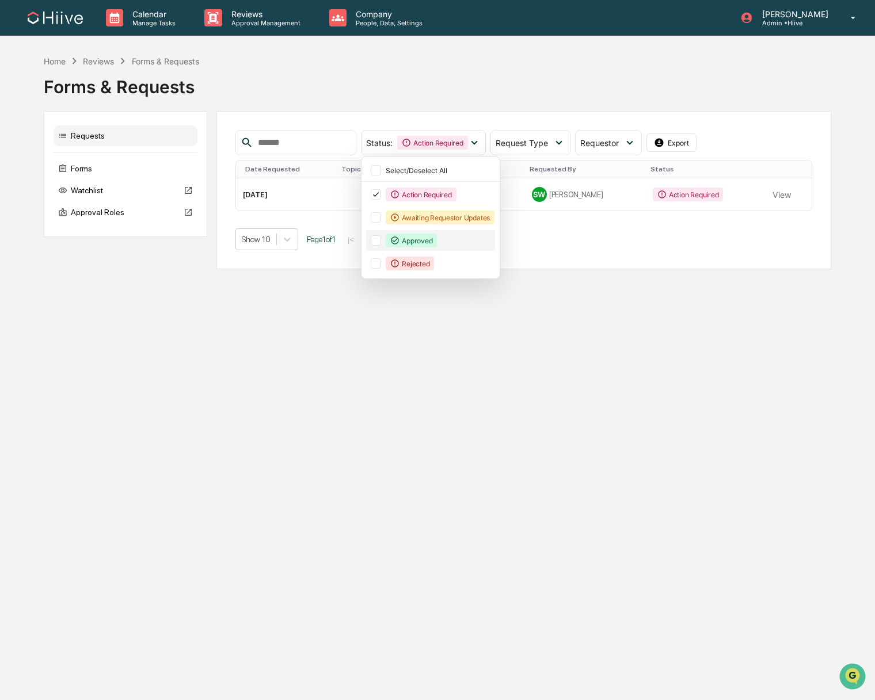
click at [429, 239] on div "Approved" at bounding box center [410, 241] width 51 height 14
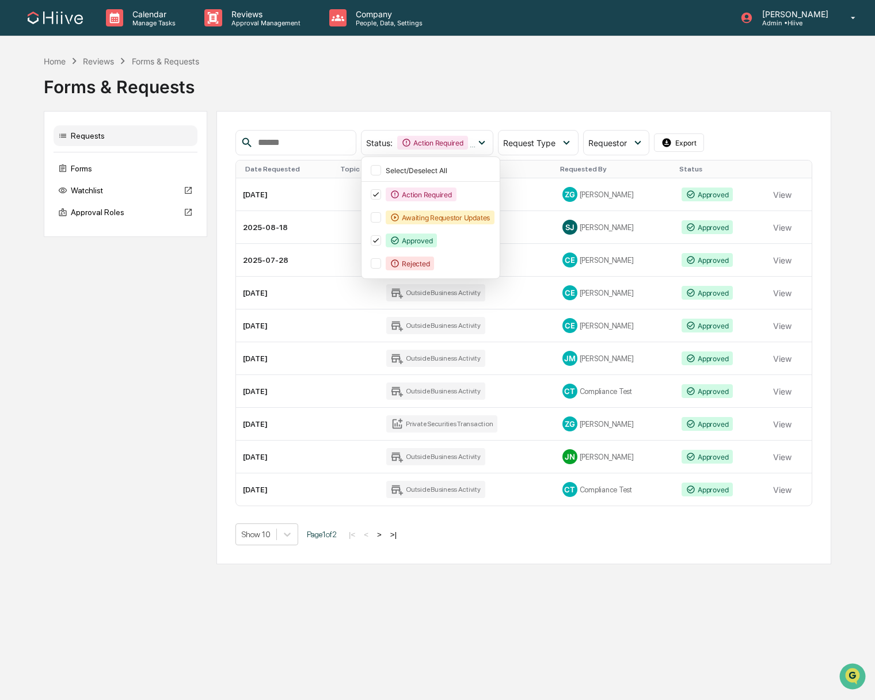
click at [603, 626] on div "Calendar Manage Tasks Reviews Approval Management Company People, Data, Setting…" at bounding box center [437, 350] width 875 height 700
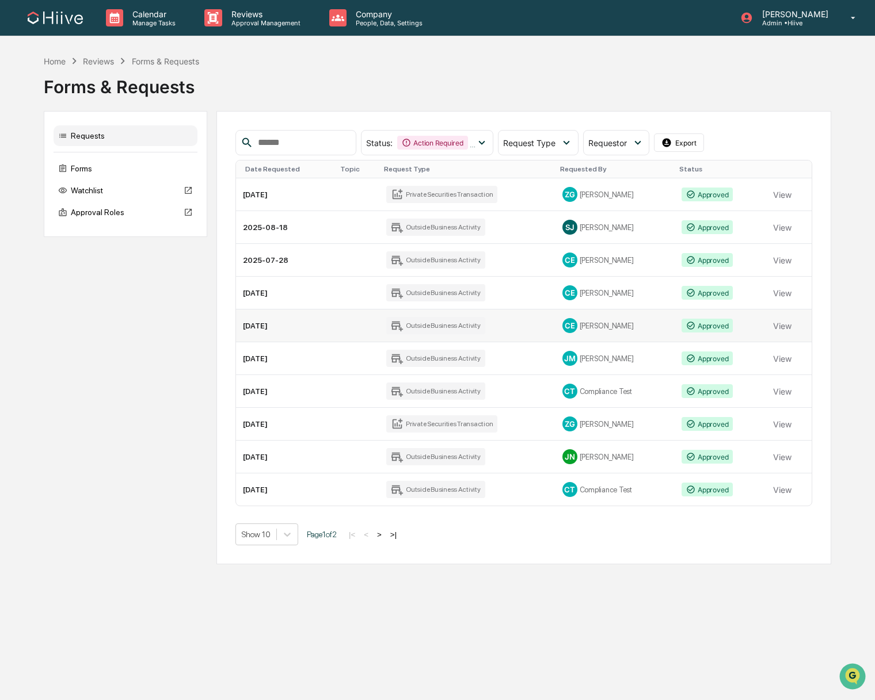
click at [295, 329] on td "[DATE]" at bounding box center [286, 326] width 100 height 33
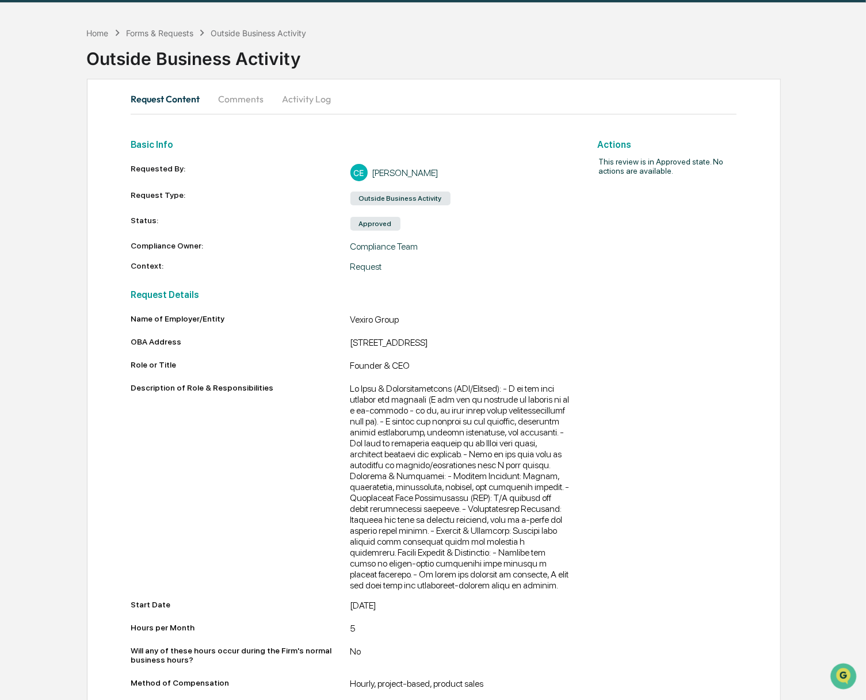
scroll to position [52, 0]
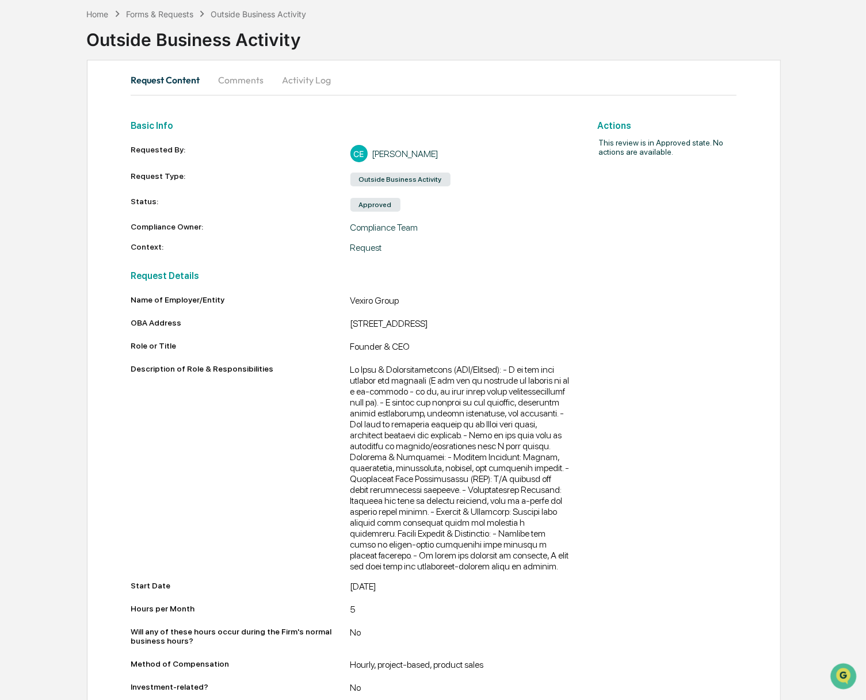
click at [303, 83] on button "Activity Log" at bounding box center [306, 80] width 67 height 28
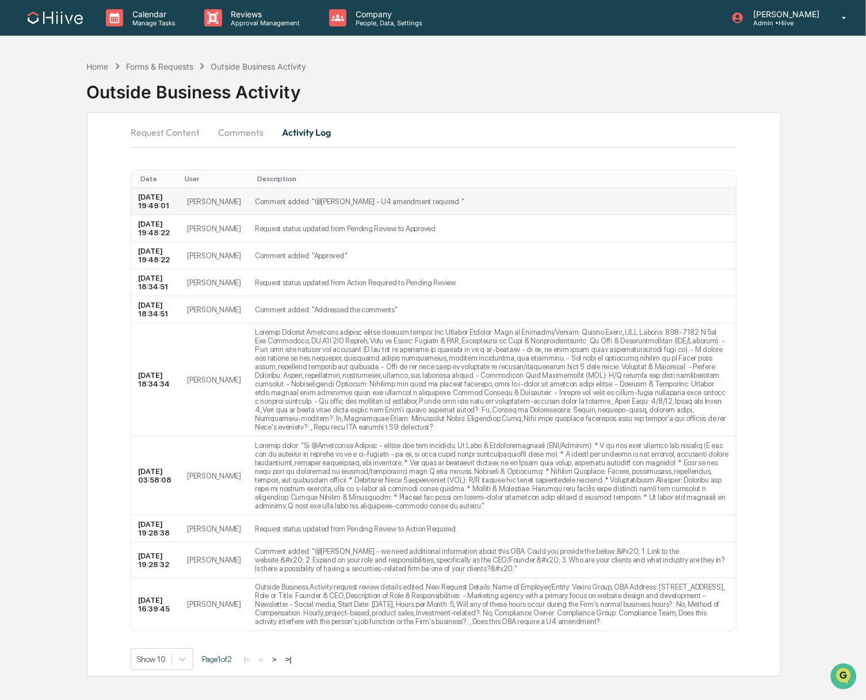
scroll to position [43, 0]
click at [236, 119] on button "Comments" at bounding box center [241, 133] width 64 height 28
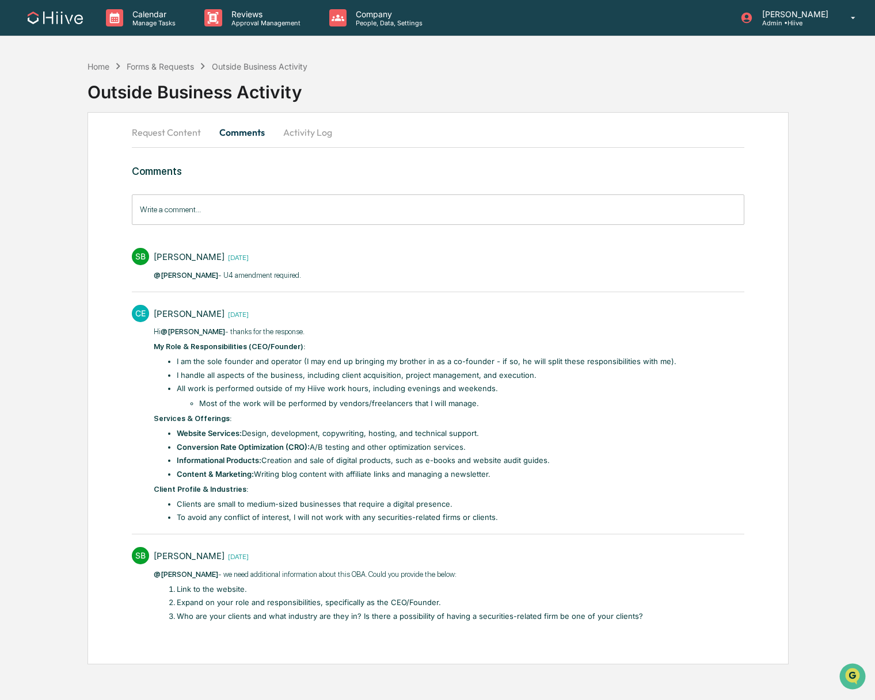
click at [211, 213] on input "Write a comment..." at bounding box center [438, 209] width 612 height 30
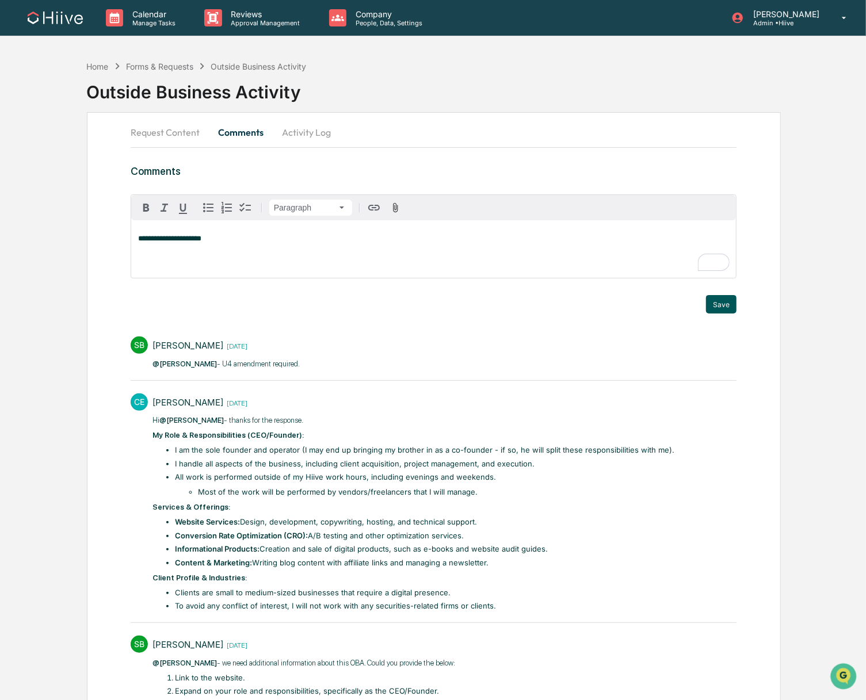
click at [720, 307] on button "Save" at bounding box center [721, 304] width 30 height 18
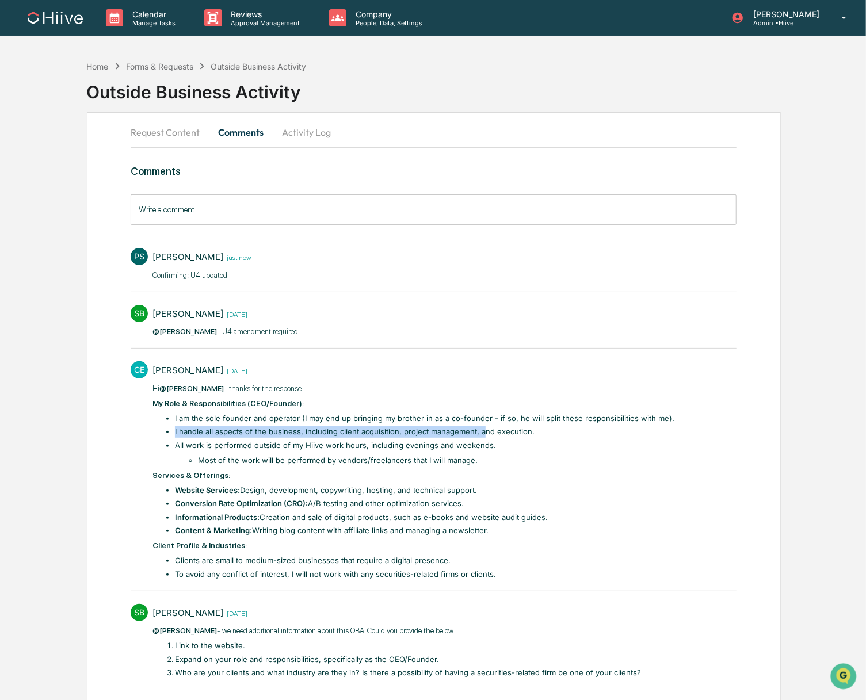
drag, startPoint x: 175, startPoint y: 430, endPoint x: 479, endPoint y: 434, distance: 303.8
click at [479, 434] on li "I handle all aspects of the business, including client acquisition, project man…" at bounding box center [424, 432] width 499 height 12
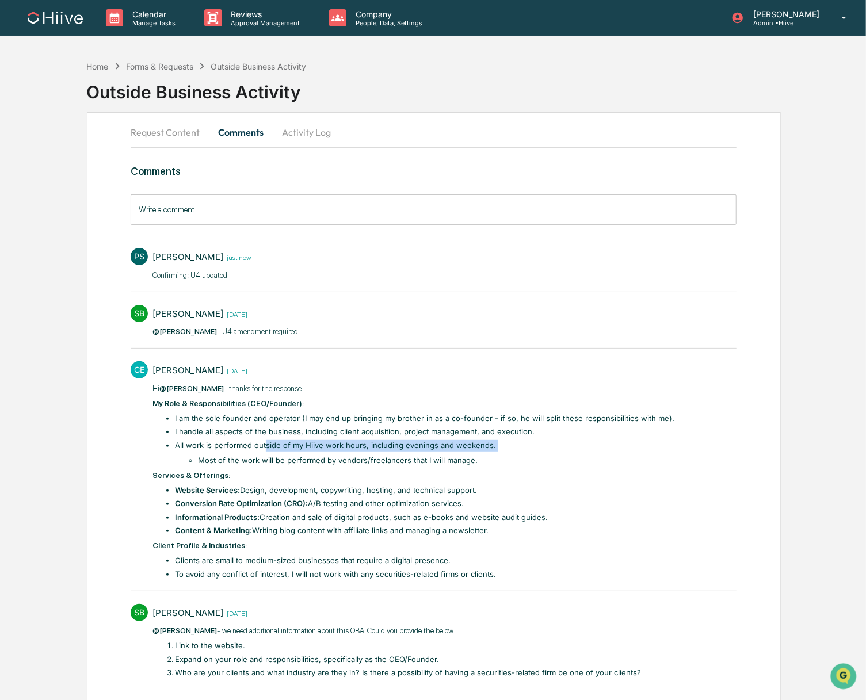
drag, startPoint x: 226, startPoint y: 450, endPoint x: 264, endPoint y: 448, distance: 38.0
click at [264, 448] on li "All work is performed outside of my Hiive work hours, including evenings and we…" at bounding box center [424, 453] width 499 height 26
drag, startPoint x: 210, startPoint y: 459, endPoint x: 366, endPoint y: 455, distance: 156.0
click at [365, 455] on li "Most of the work will be performed by vendors/freelancers that I will manage." at bounding box center [436, 461] width 477 height 12
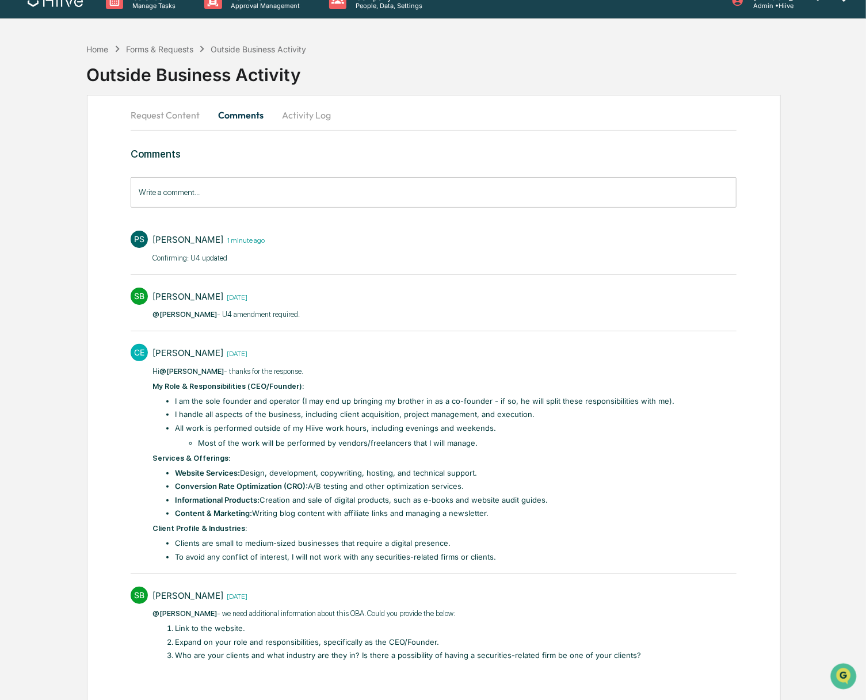
scroll to position [18, 0]
drag, startPoint x: 335, startPoint y: 429, endPoint x: 476, endPoint y: 426, distance: 141.6
click at [476, 426] on li "All work is performed outside of my Hiive work hours, including evenings and we…" at bounding box center [424, 435] width 499 height 26
drag, startPoint x: 210, startPoint y: 444, endPoint x: 489, endPoint y: 445, distance: 279.1
click at [489, 445] on li "Most of the work will be performed by vendors/freelancers that I will manage." at bounding box center [436, 443] width 477 height 12
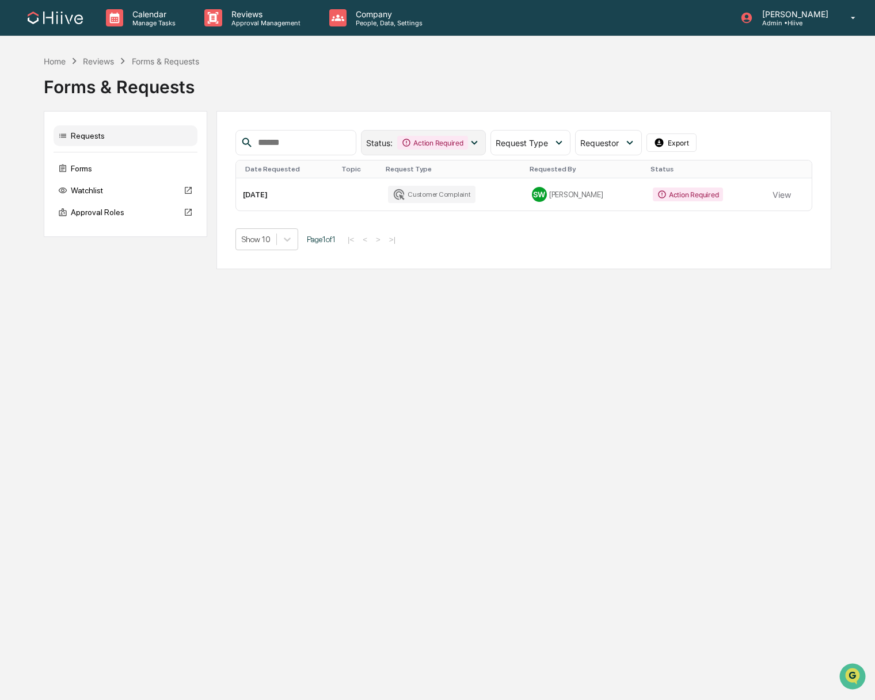
click at [407, 146] on icon at bounding box center [406, 142] width 9 height 9
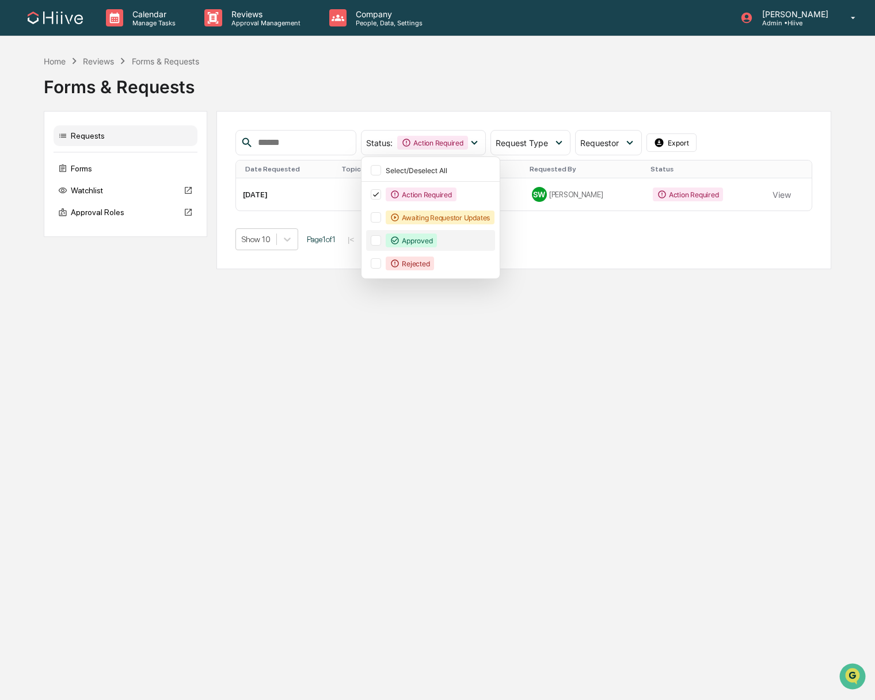
click at [427, 234] on div "Approved" at bounding box center [410, 241] width 51 height 14
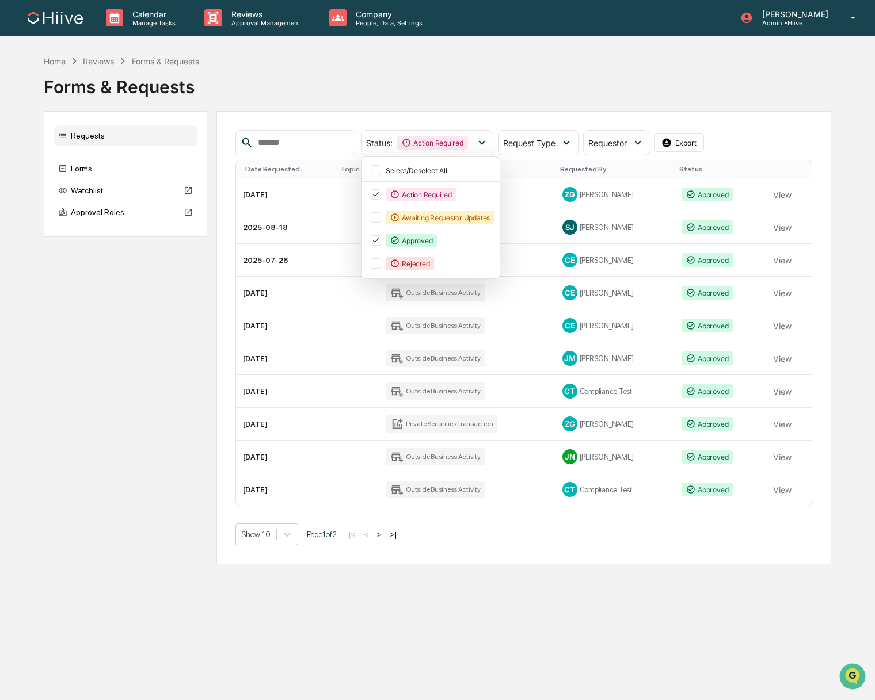
click at [635, 599] on div "Calendar Manage Tasks Reviews Approval Management Company People, Data, Setting…" at bounding box center [437, 350] width 875 height 700
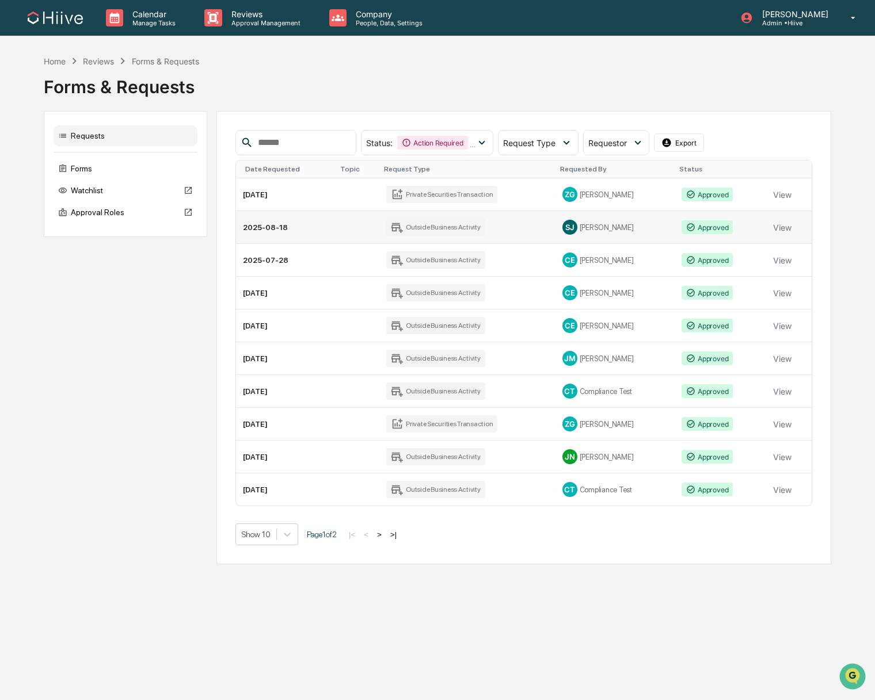
click at [256, 228] on td "2025-08-18" at bounding box center [286, 227] width 100 height 33
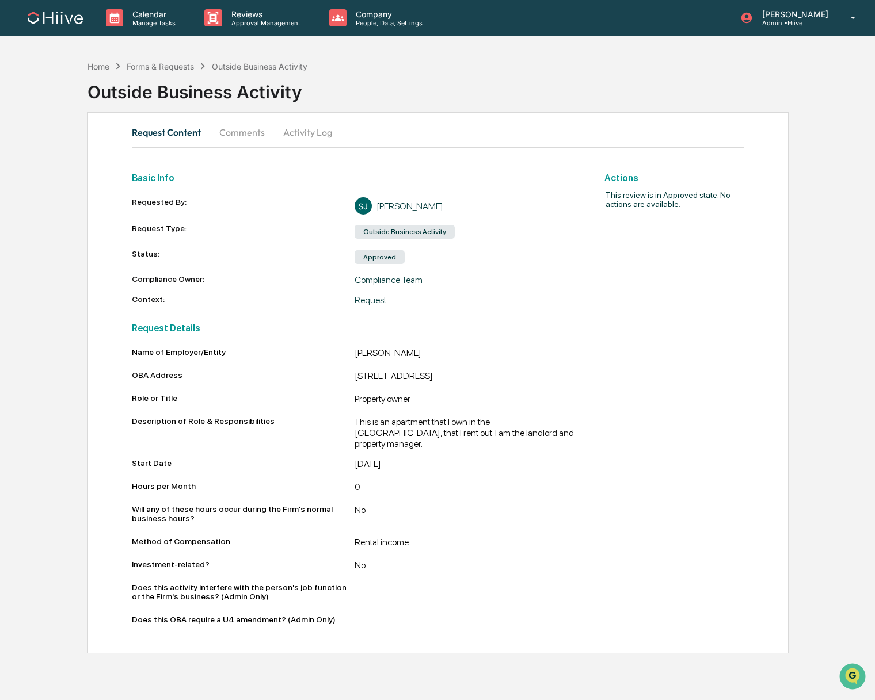
click at [239, 135] on button "Comments" at bounding box center [242, 133] width 64 height 28
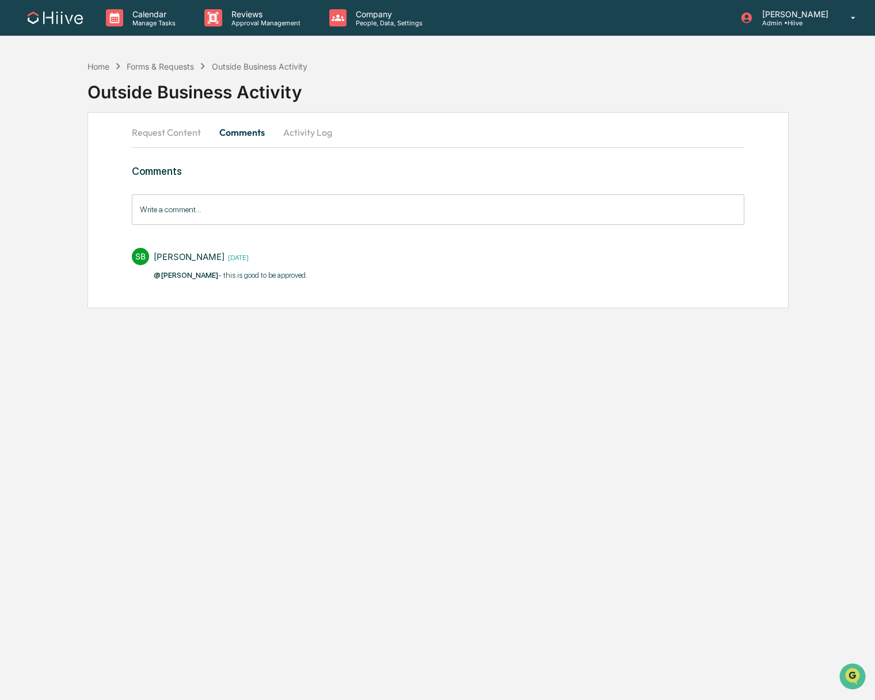
click at [198, 216] on input "Write a comment..." at bounding box center [438, 209] width 612 height 30
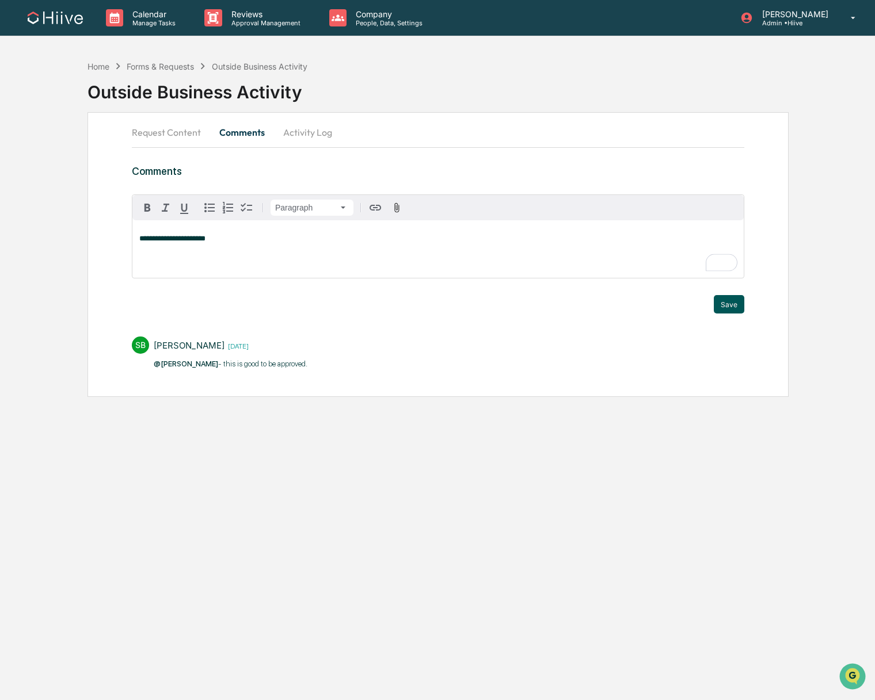
click at [730, 306] on button "Save" at bounding box center [728, 304] width 30 height 18
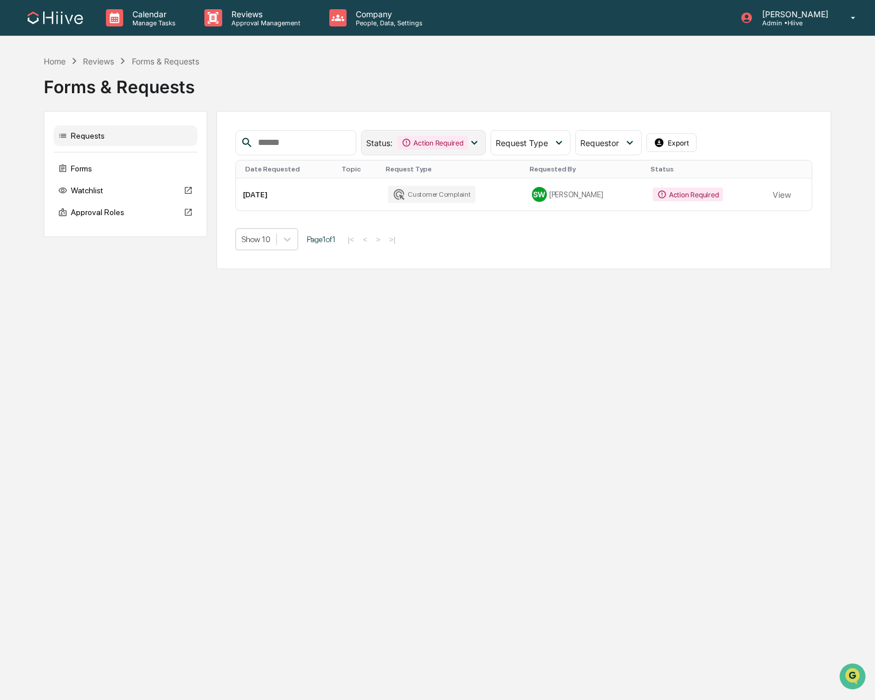
click at [427, 138] on div "Action Required" at bounding box center [432, 143] width 70 height 14
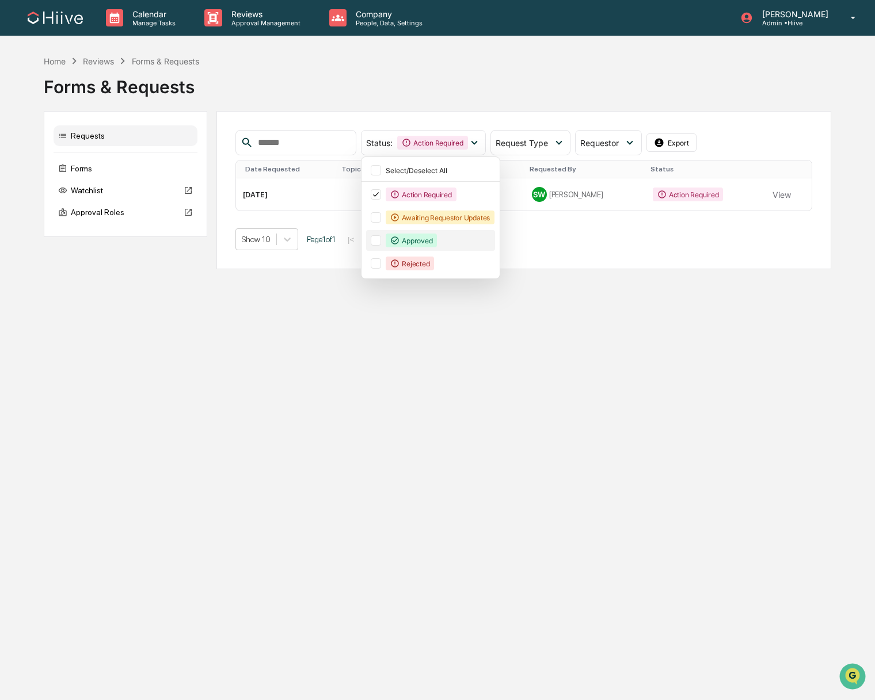
click at [415, 240] on div "Approved" at bounding box center [410, 241] width 51 height 14
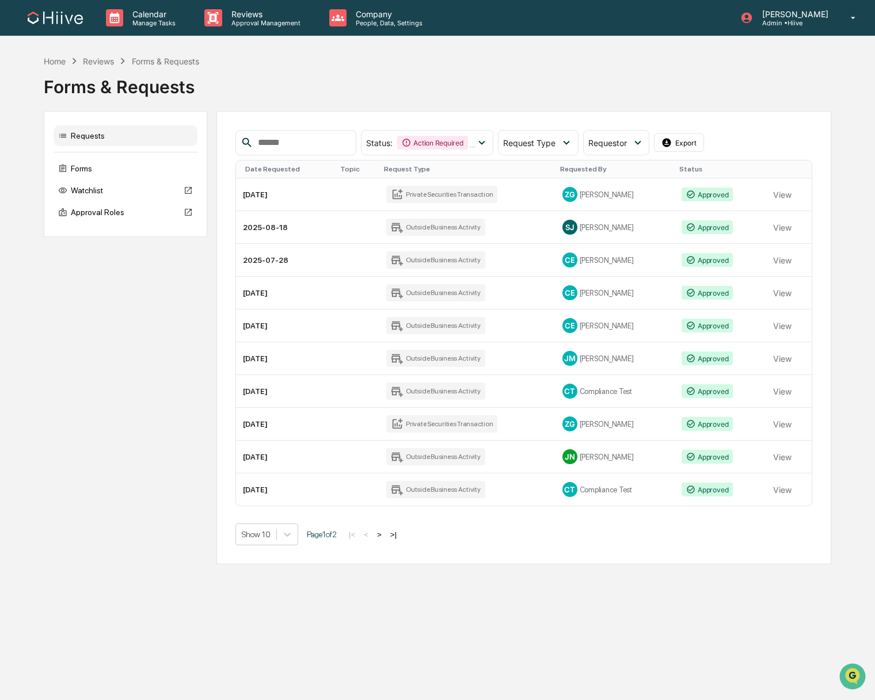
click at [497, 597] on div "Calendar Manage Tasks Reviews Approval Management Company People, Data, Setting…" at bounding box center [437, 350] width 875 height 700
click at [297, 260] on td "2025-07-28" at bounding box center [286, 260] width 100 height 33
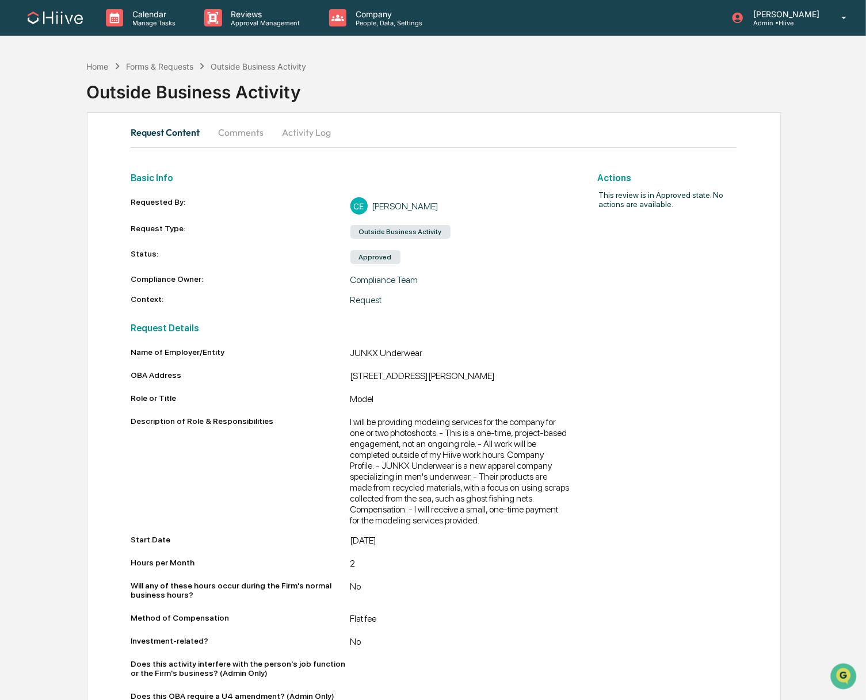
click at [239, 136] on button "Comments" at bounding box center [241, 133] width 64 height 28
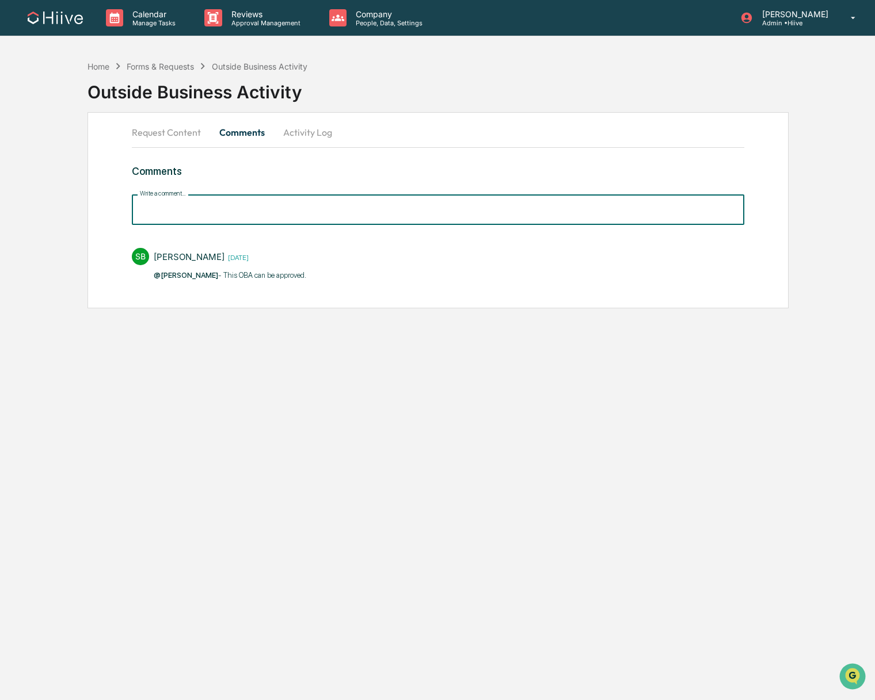
click at [182, 214] on input "Write a comment..." at bounding box center [438, 209] width 612 height 30
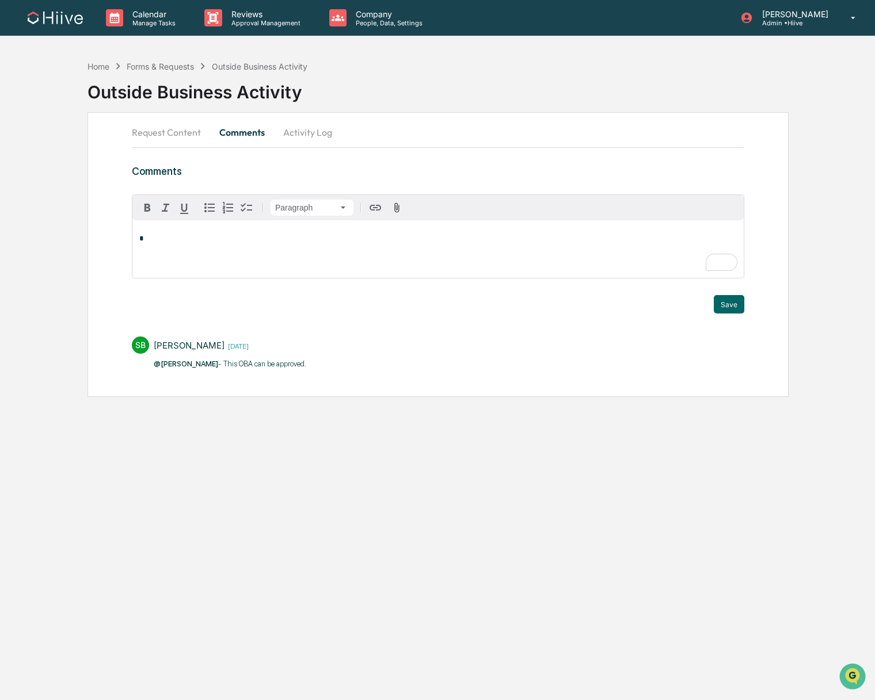
click at [170, 249] on div "*" at bounding box center [437, 249] width 611 height 58
click at [307, 504] on div "**********" at bounding box center [437, 350] width 875 height 700
click at [716, 306] on button "Save" at bounding box center [728, 304] width 30 height 18
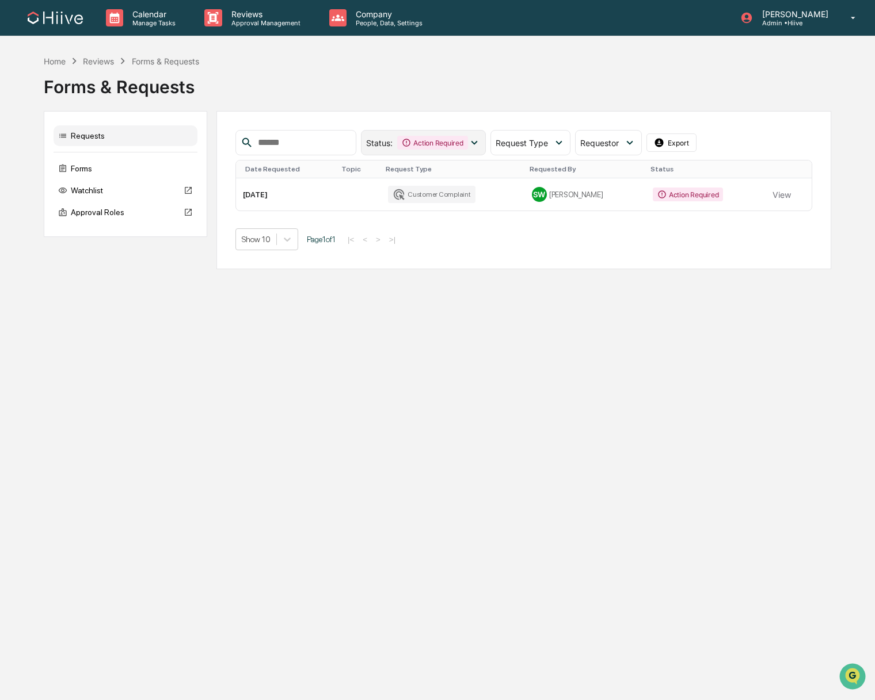
click at [436, 139] on div "Action Required" at bounding box center [432, 143] width 70 height 14
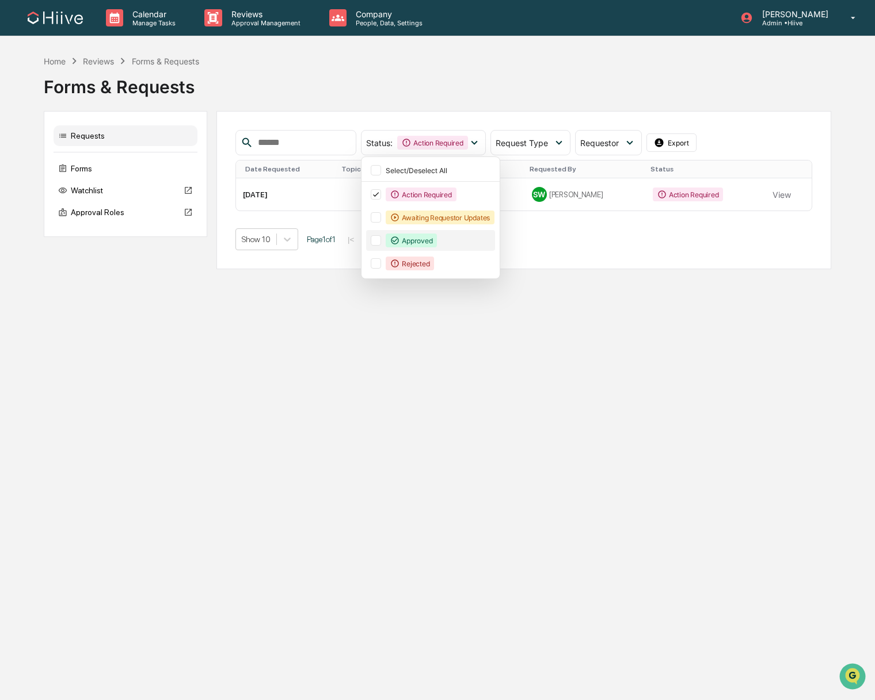
click at [426, 247] on div "Approved" at bounding box center [430, 240] width 129 height 21
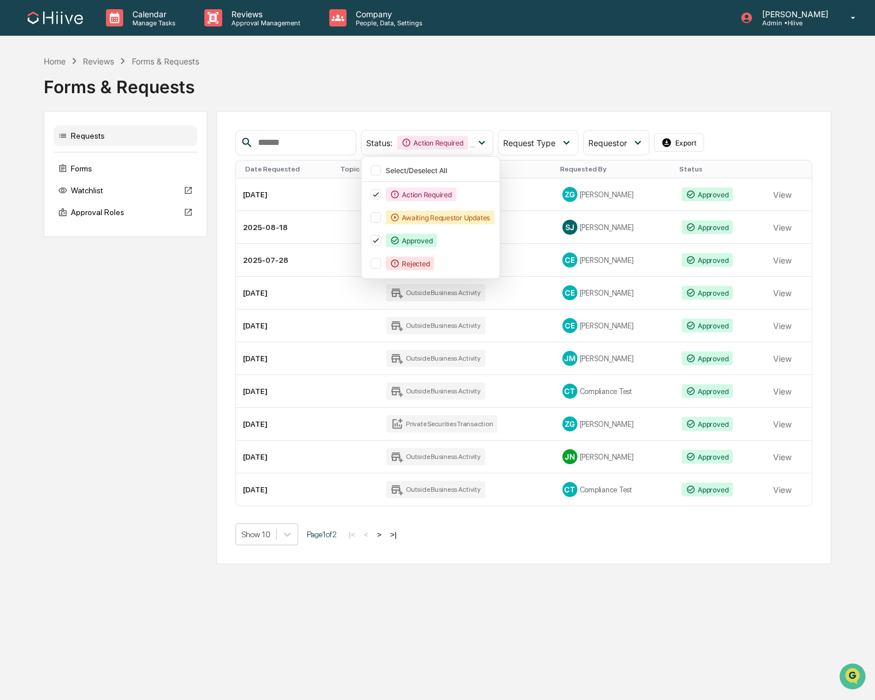
click at [594, 582] on div "Calendar Manage Tasks Reviews Approval Management Company People, Data, Setting…" at bounding box center [437, 350] width 875 height 700
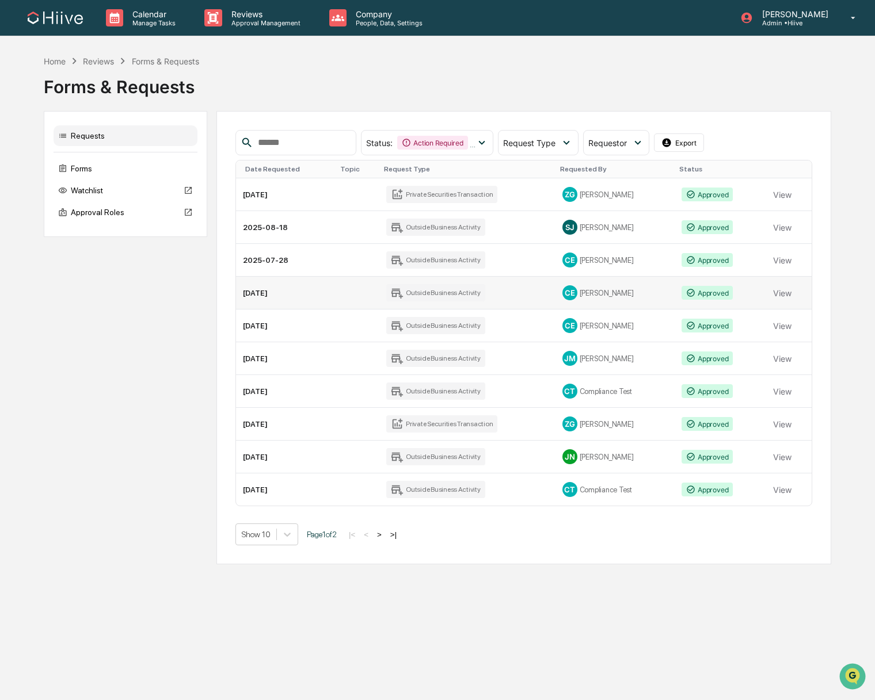
click at [299, 296] on td "[DATE]" at bounding box center [286, 293] width 100 height 33
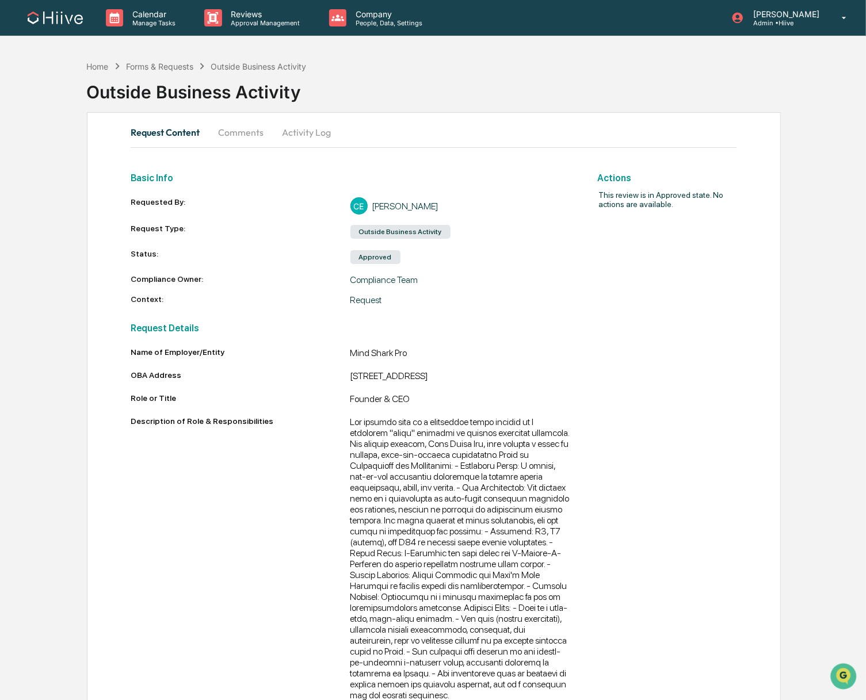
click at [236, 136] on button "Comments" at bounding box center [241, 133] width 64 height 28
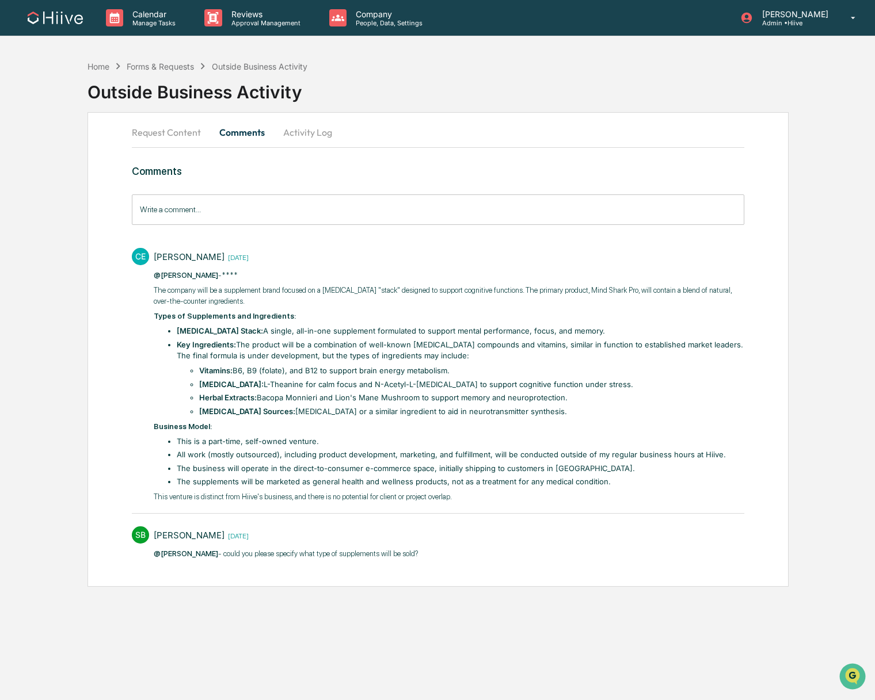
click at [213, 216] on input "Write a comment..." at bounding box center [438, 209] width 612 height 30
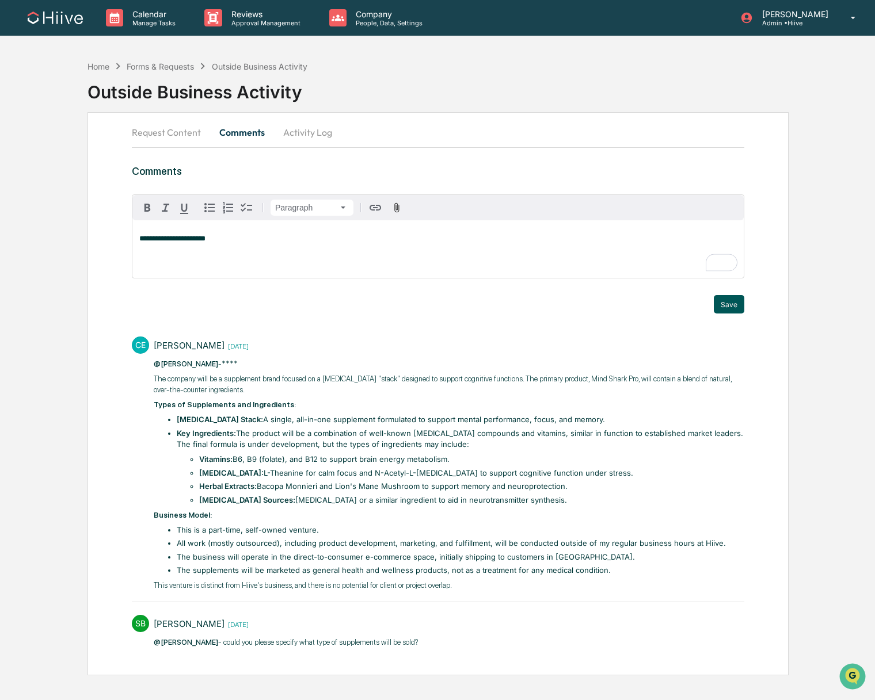
click at [740, 302] on button "Save" at bounding box center [728, 304] width 30 height 18
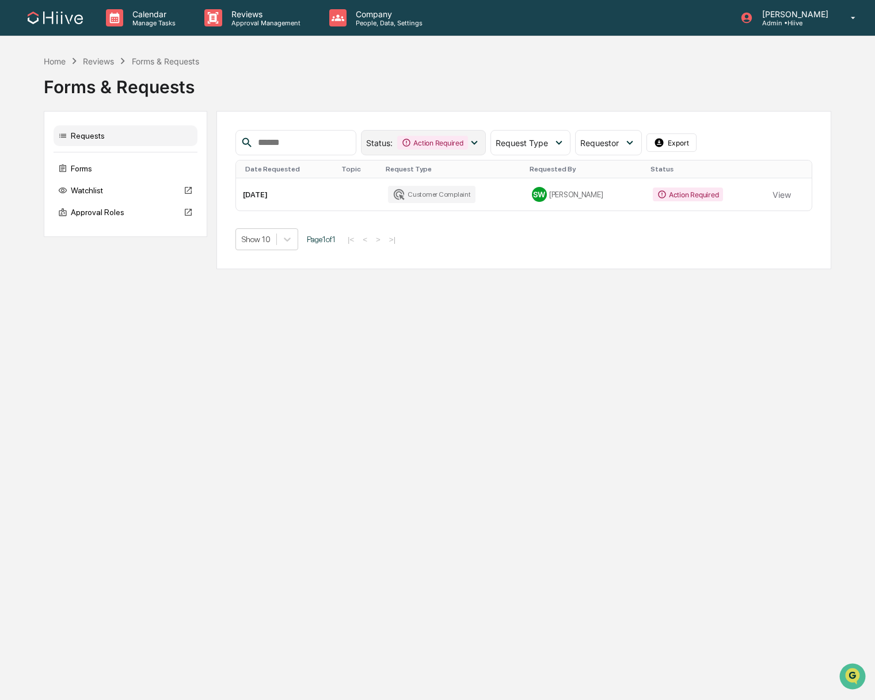
click at [423, 140] on div "Action Required" at bounding box center [432, 143] width 70 height 14
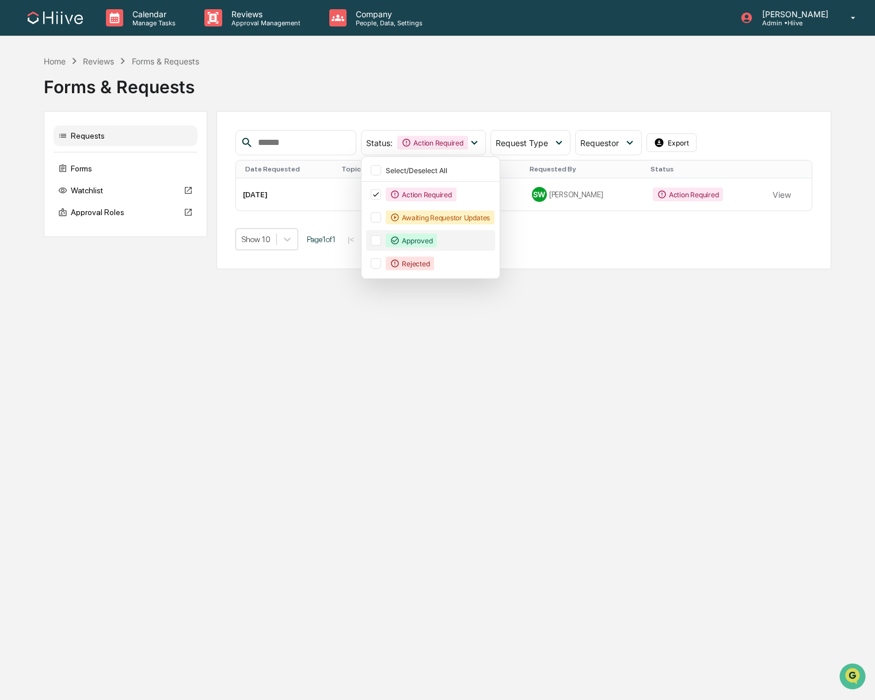
click at [428, 243] on div "Approved" at bounding box center [410, 241] width 51 height 14
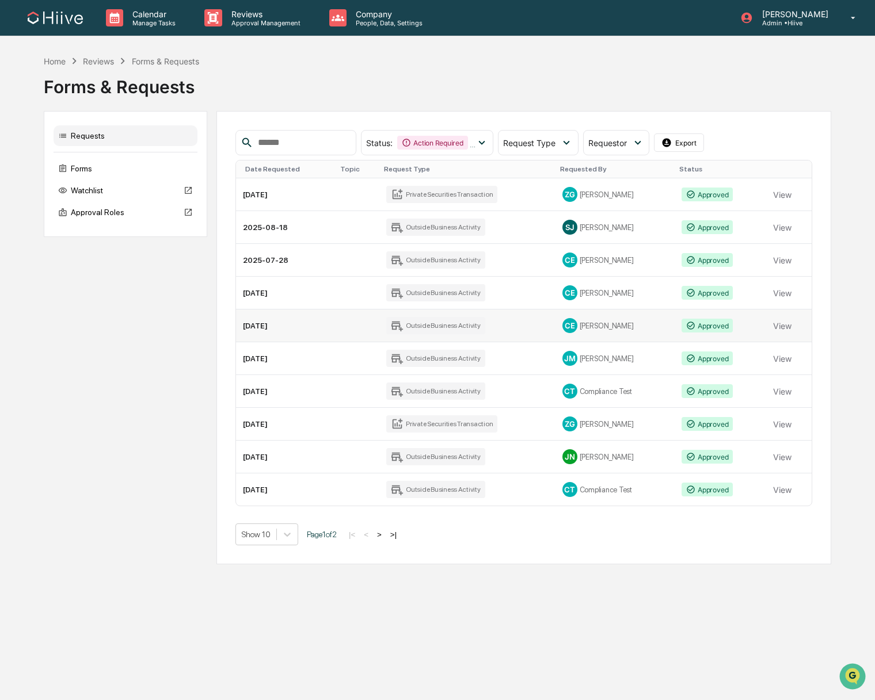
click at [589, 331] on div "CE [PERSON_NAME]" at bounding box center [615, 325] width 106 height 15
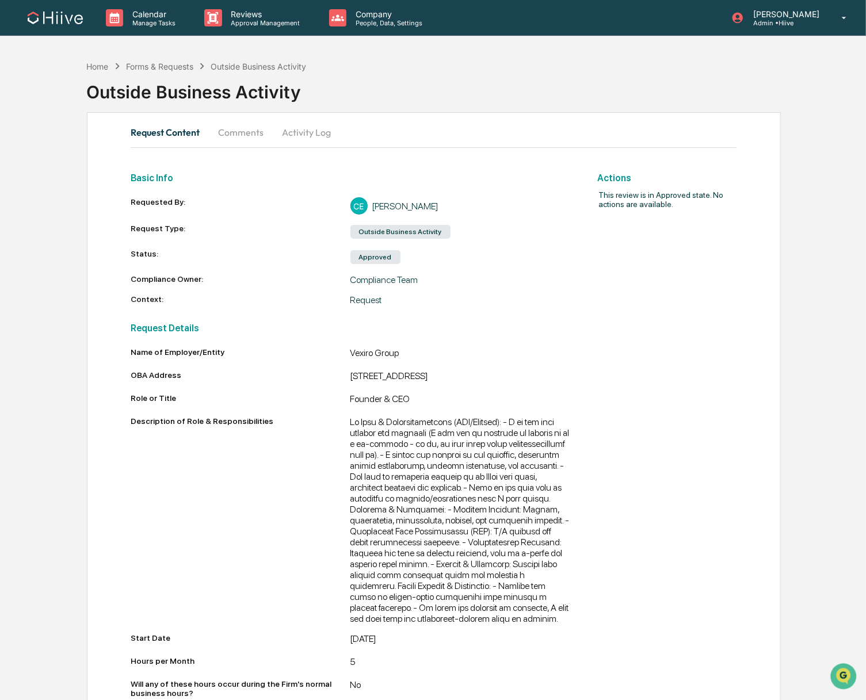
click at [249, 133] on button "Comments" at bounding box center [241, 133] width 64 height 28
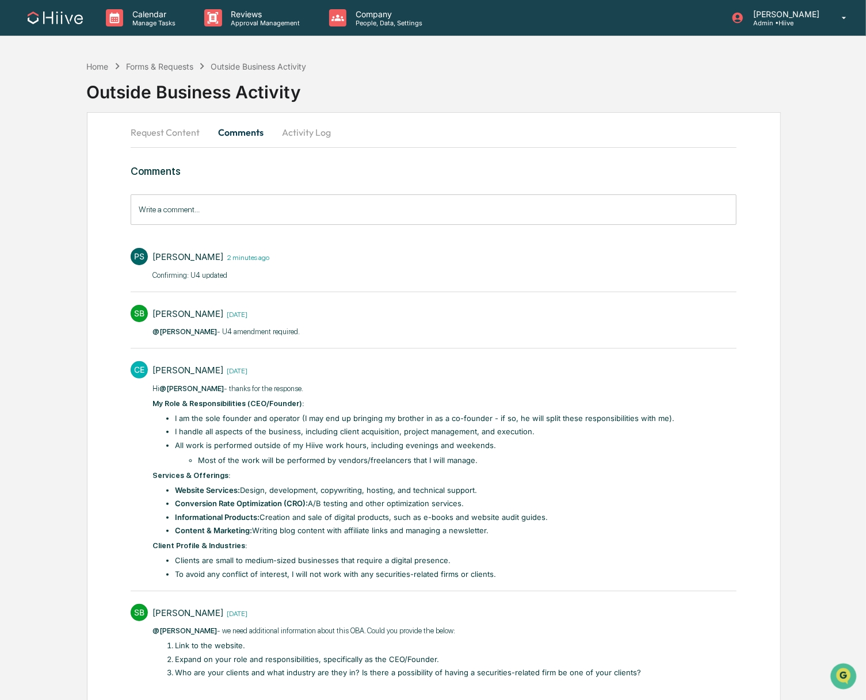
click at [73, 285] on div "Home Forms & Requests Outside Business Activity Outside Business Activity Reque…" at bounding box center [433, 388] width 866 height 666
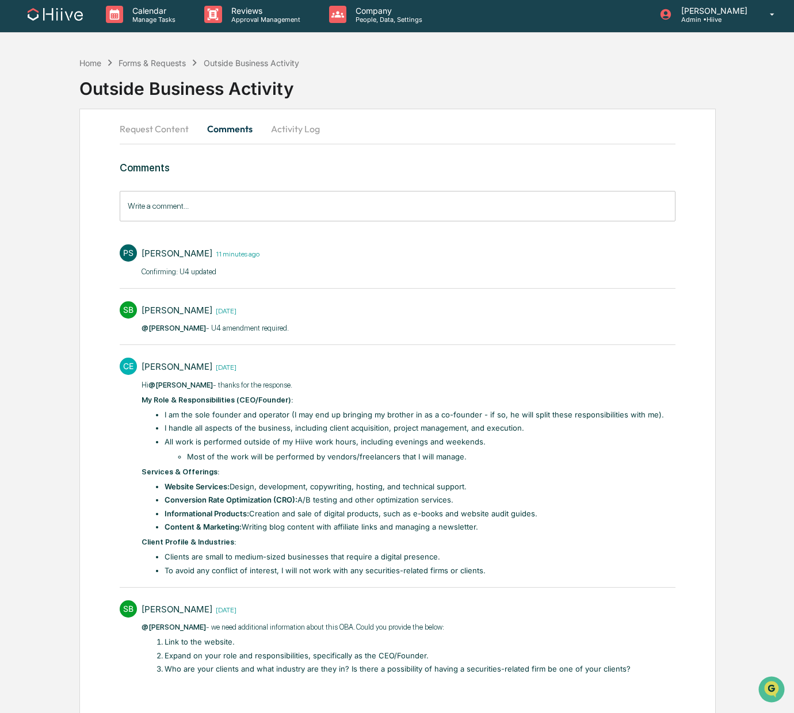
scroll to position [5, 0]
